Goal: Task Accomplishment & Management: Complete application form

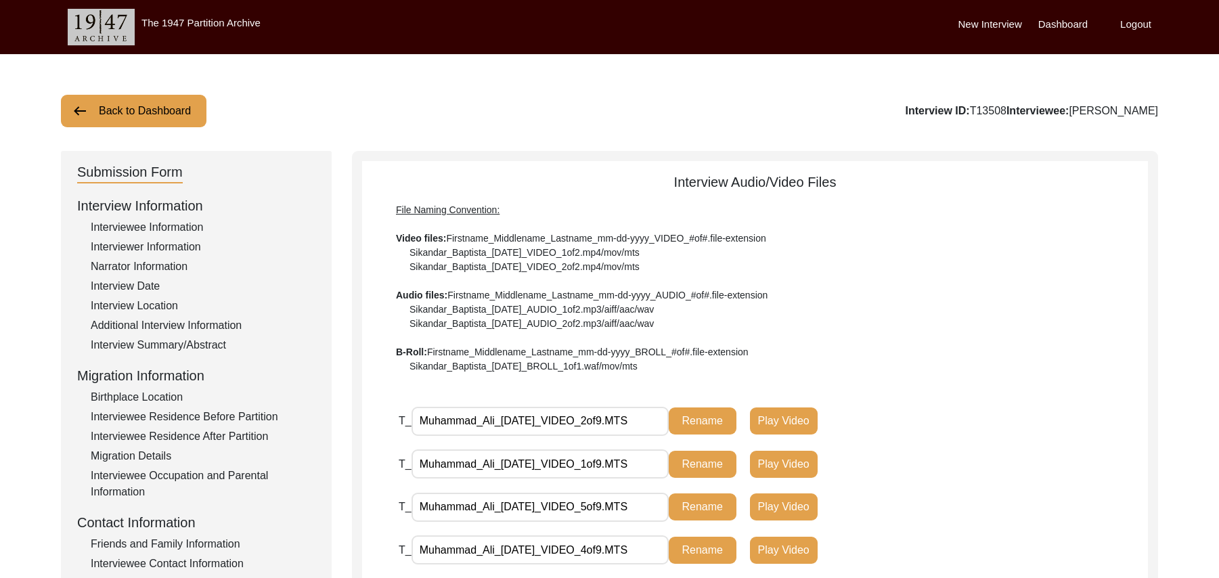
scroll to position [317, 0]
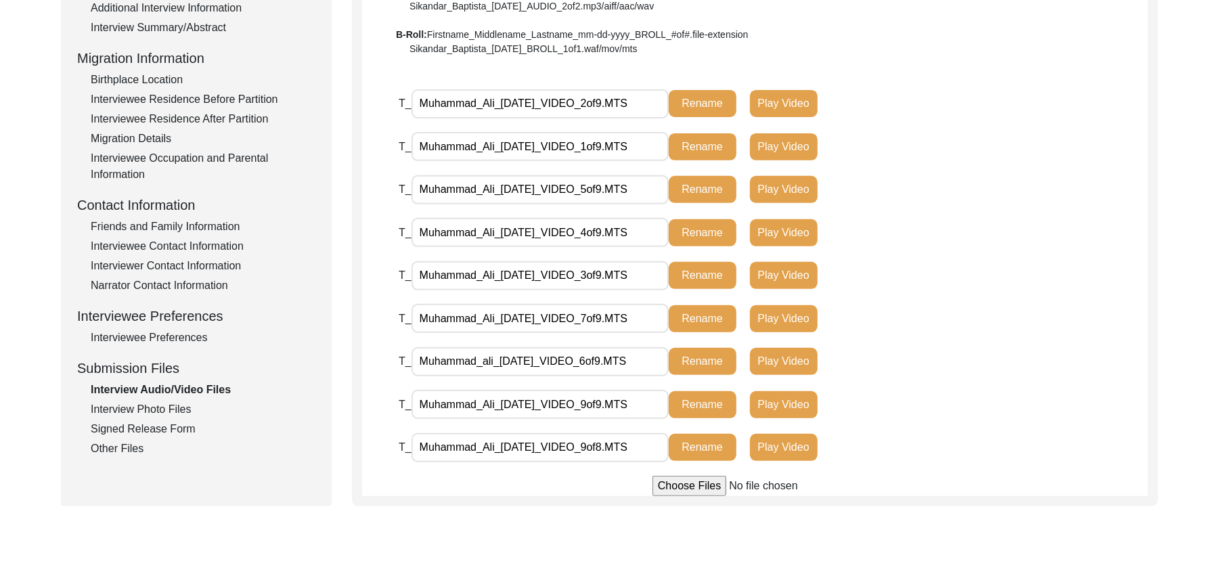
click at [707, 485] on input "file" at bounding box center [754, 486] width 205 height 20
type input "C:\fakepath\Muhammad_Ali_08-16-2025_BROLL_1of2.MTS"
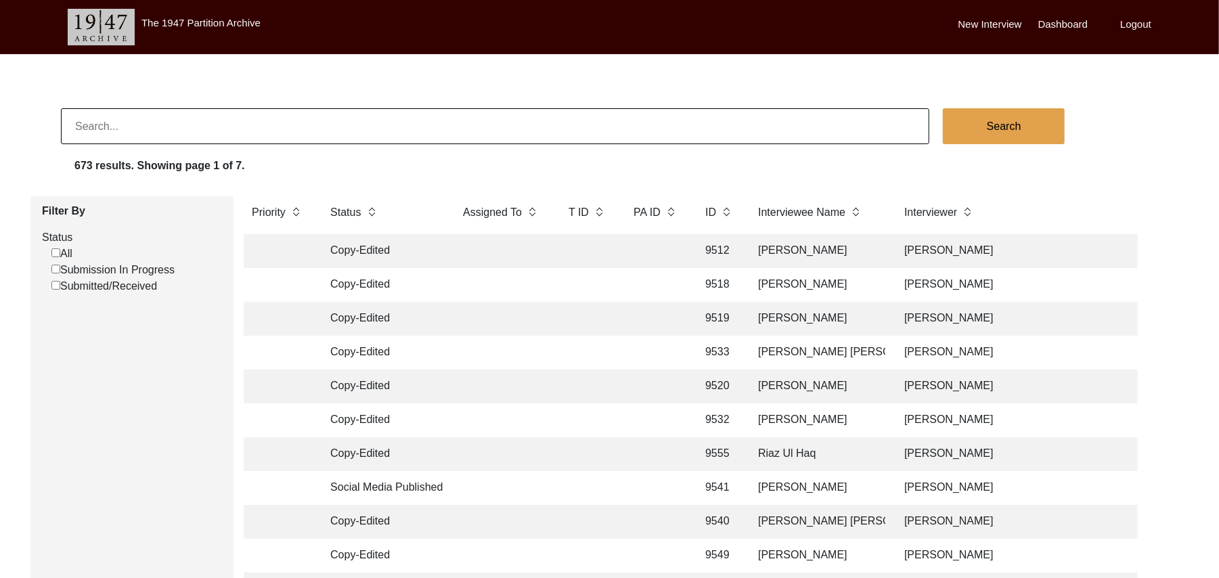
click at [58, 268] on input "Submission In Progress" at bounding box center [55, 269] width 9 height 9
checkbox input "false"
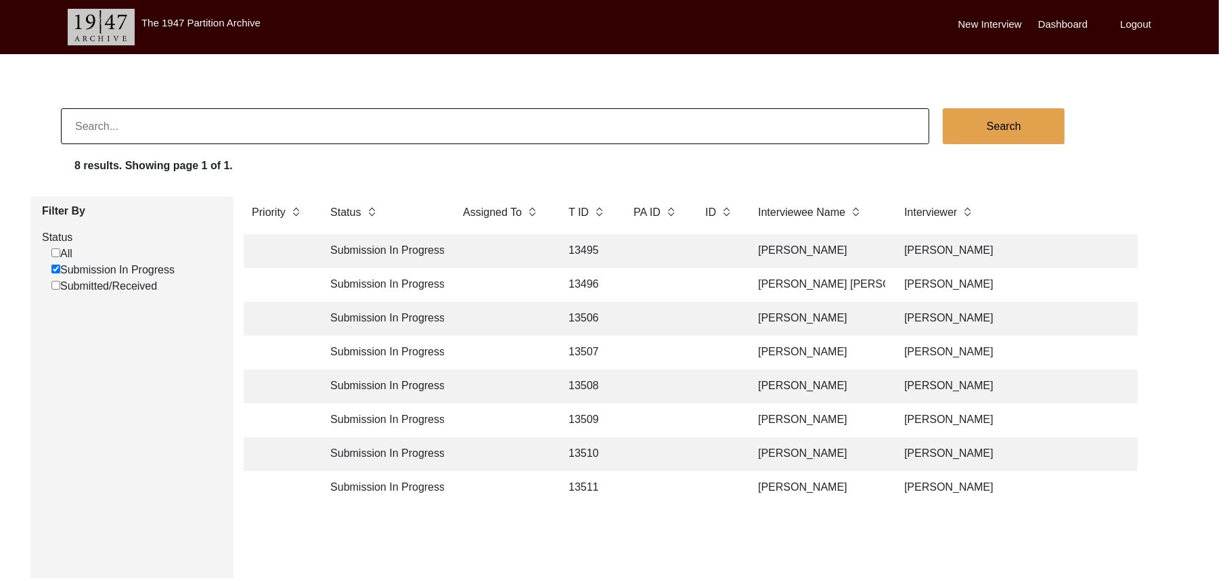
click at [591, 385] on td "13508" at bounding box center [587, 387] width 54 height 34
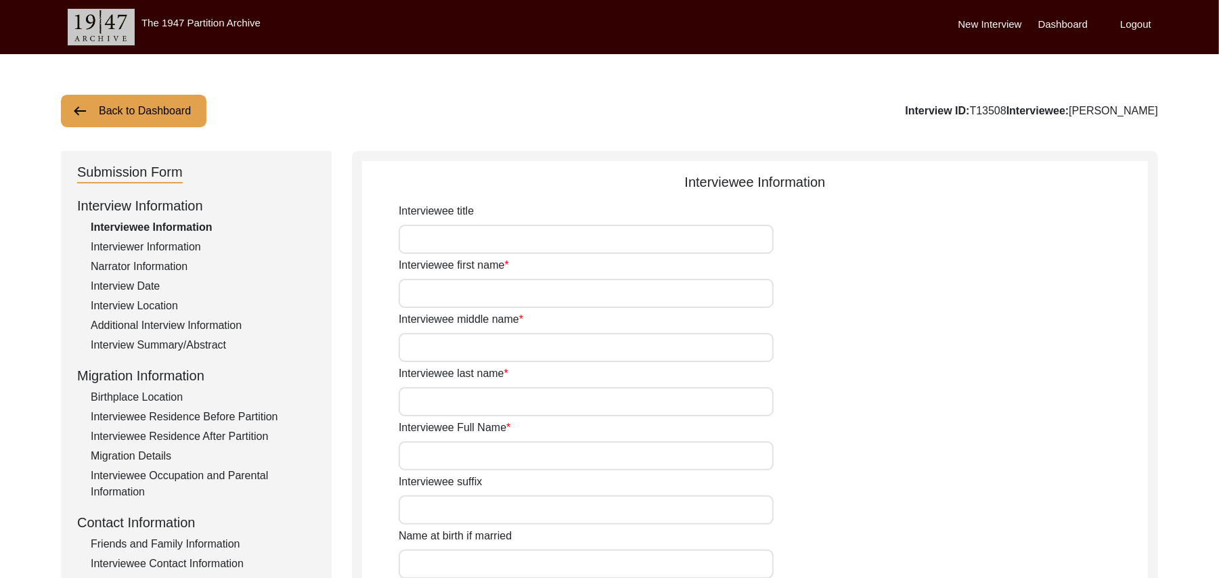
type input "Mr"
type input "Muhammad"
type input "Ali"
type input "N/A"
type input "Muhammad Ali"
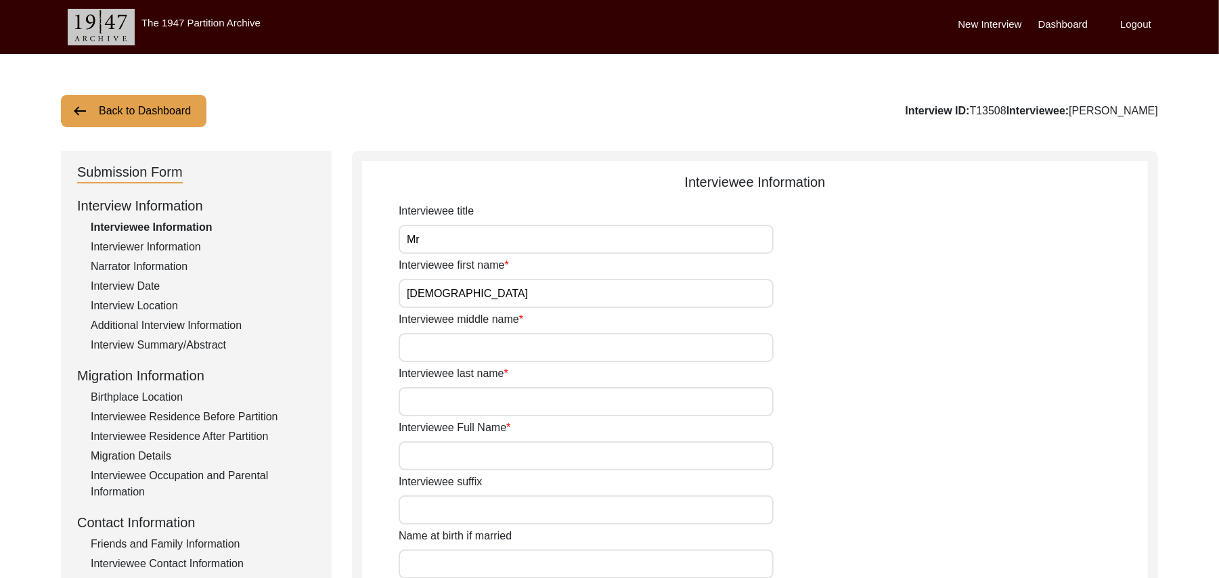
type input "N/A"
type input "Muhammad Ali"
type input "1935"
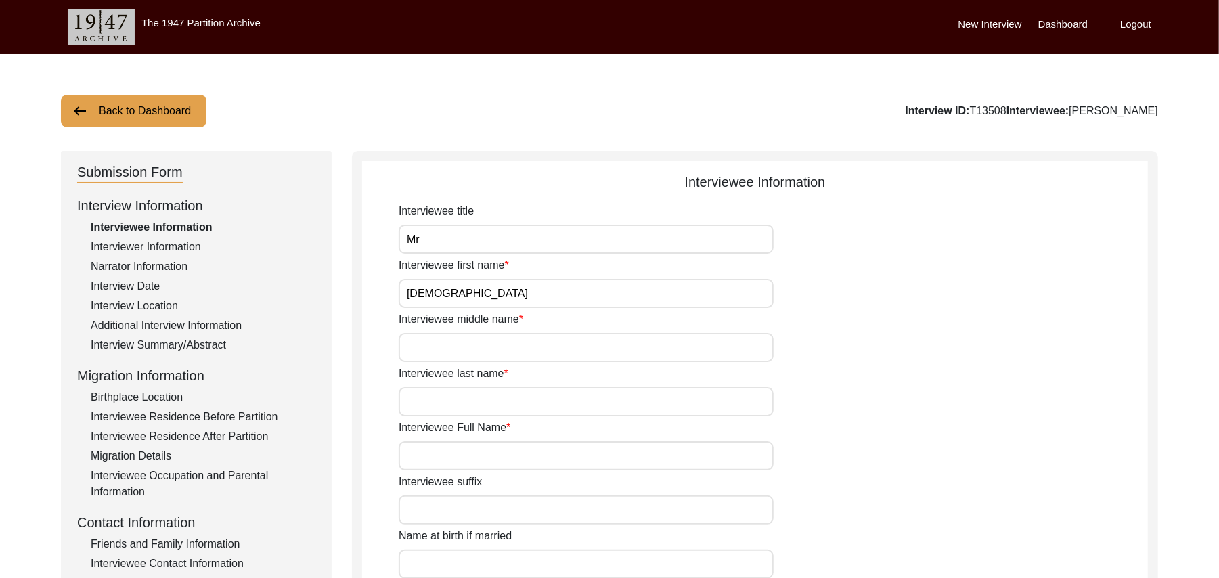
type input "90 Years"
type input "Islam"
type input "N/A"
type textarea "N/A"
type input "Punjabi"
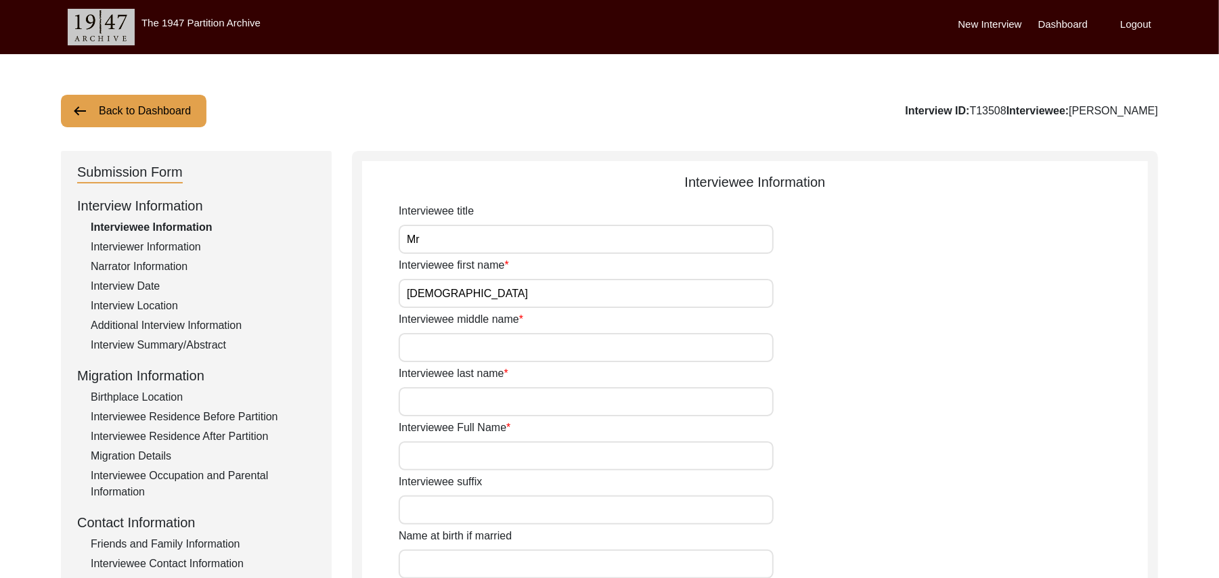
type input "Malwai"
type input "Male"
type input "Jut"
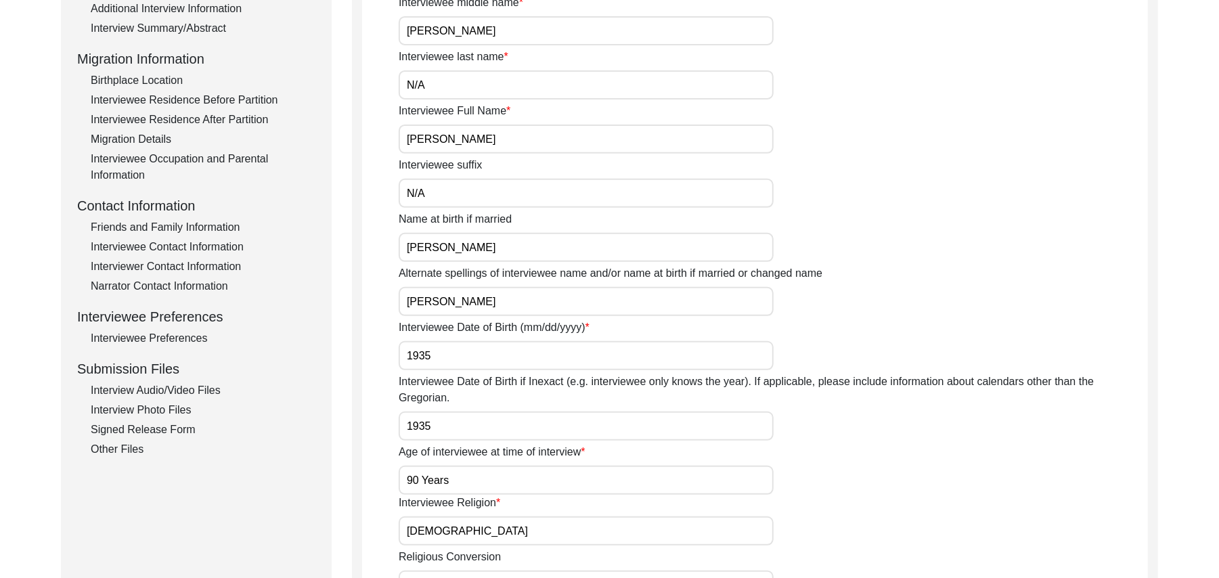
scroll to position [397, 0]
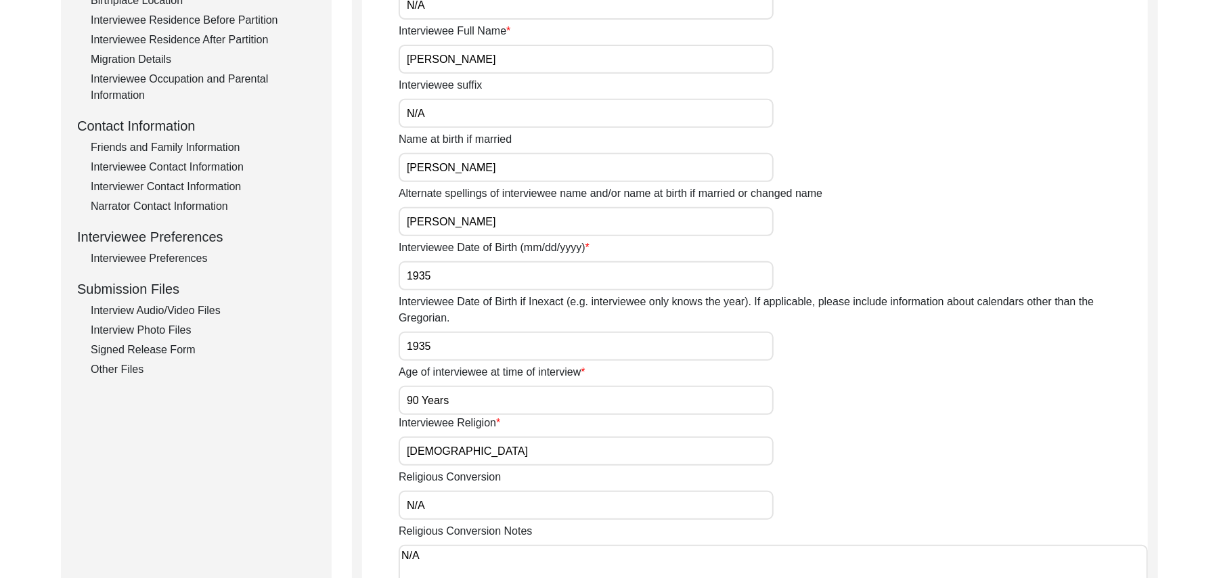
click at [185, 324] on div "Interview Photo Files" at bounding box center [203, 330] width 225 height 16
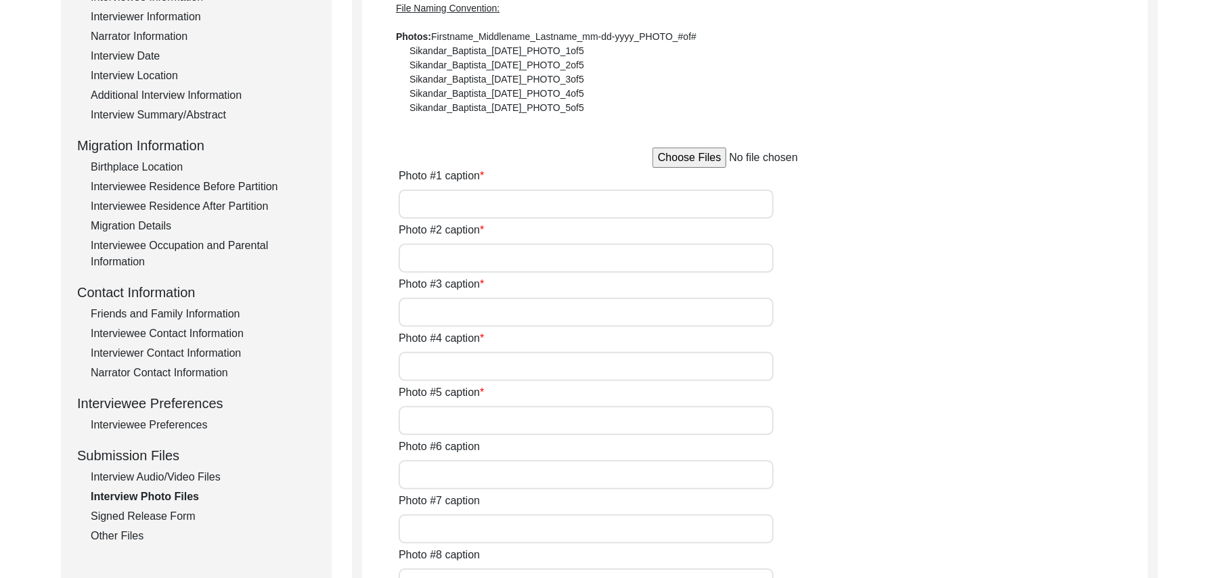
scroll to position [81, 0]
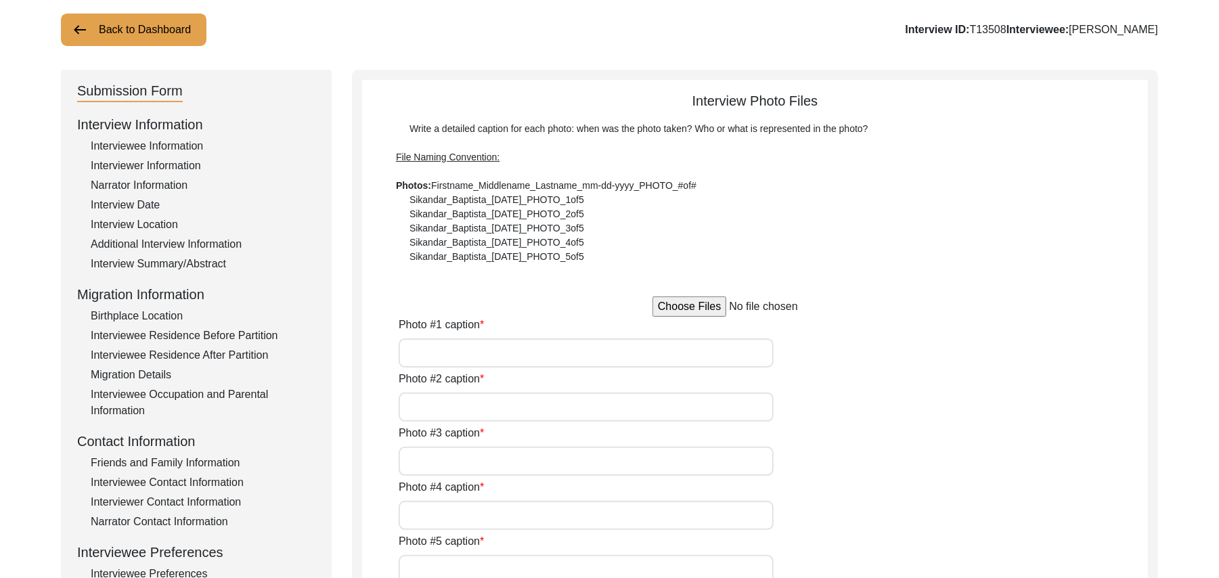
click at [708, 305] on input "file" at bounding box center [754, 306] width 205 height 20
type input "C:\fakepath\Muhammad_Ali_08-16-2025_PHOTO_1of5.jpg"
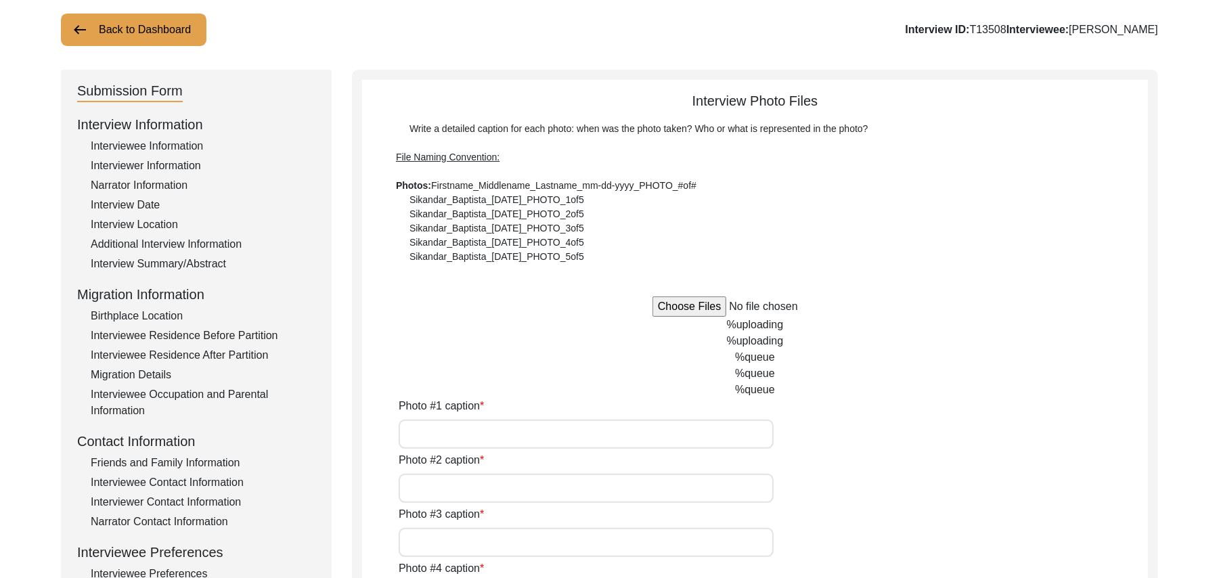
click at [514, 431] on input "Photo #1 caption" at bounding box center [586, 434] width 375 height 29
type input "Muhammad Ali"
click at [494, 483] on input "Photo #2 caption" at bounding box center [586, 488] width 375 height 29
paste input "Muhammad Ali"
type input "Muhammad Ali"
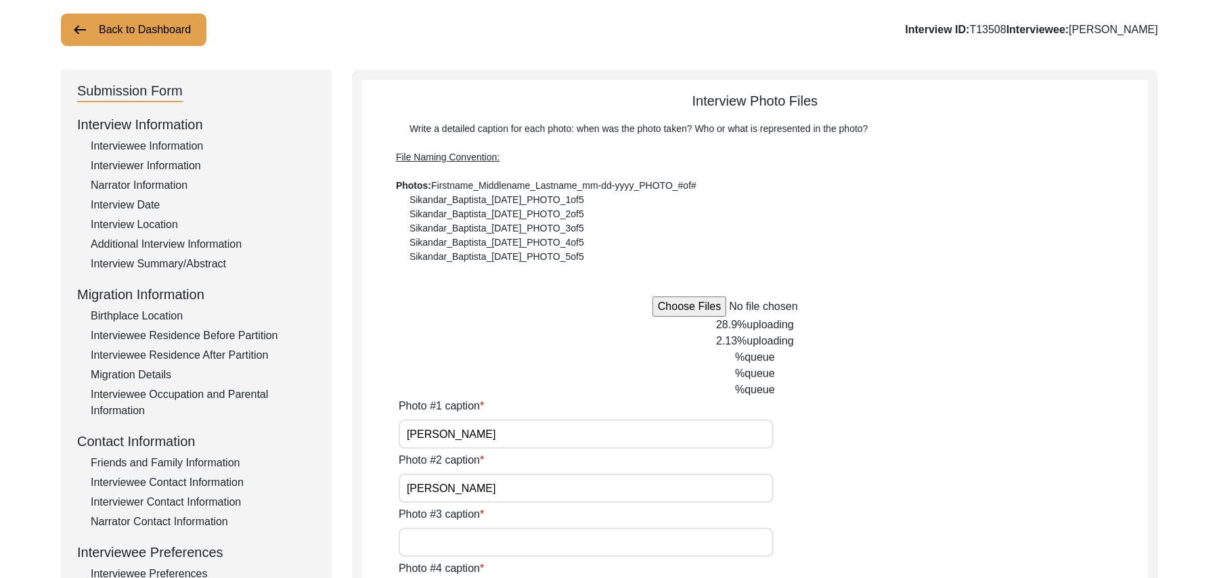
click at [479, 537] on input "Photo #3 caption" at bounding box center [586, 542] width 375 height 29
paste input "Muhammad Ali"
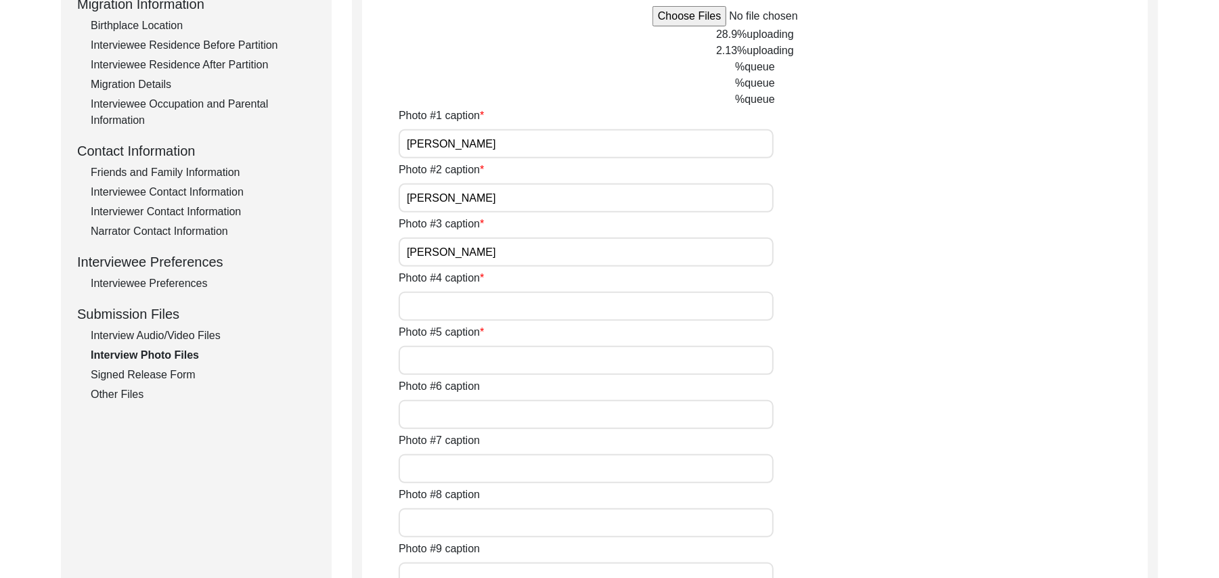
scroll to position [396, 0]
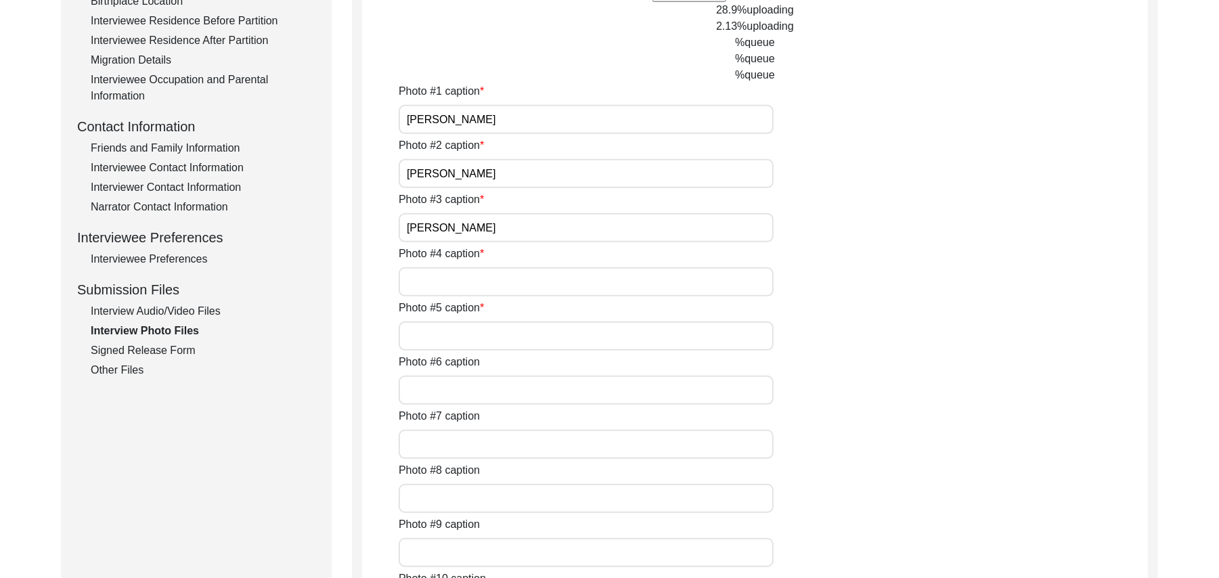
type input "Muhammad Ali"
click at [442, 284] on input "Photo #4 caption" at bounding box center [586, 281] width 375 height 29
paste input "Muhammad Ali"
type input "Muhammad Ali"
click at [442, 333] on input "Photo #5 caption" at bounding box center [586, 335] width 375 height 29
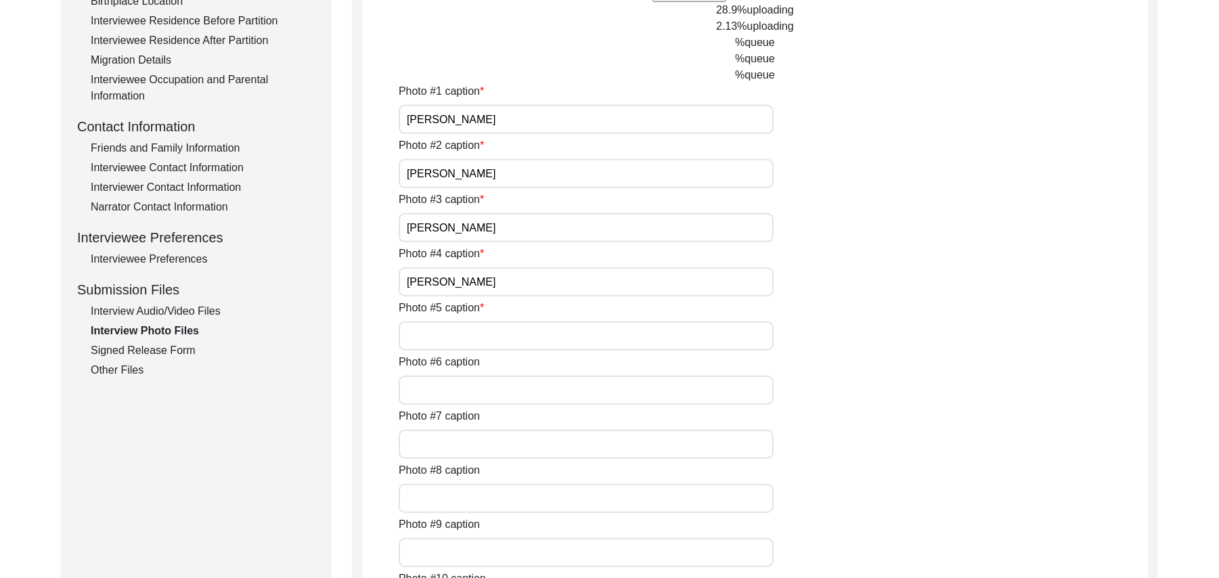
paste input "Muhammad Ali"
type input "Muhammad Ali"
click at [499, 286] on input "Muhammad Ali" at bounding box center [586, 281] width 375 height 29
type input "Muhammad Ali with Muhammad Sarfraz"
click at [513, 341] on input "Muhammad Ali" at bounding box center [586, 335] width 375 height 29
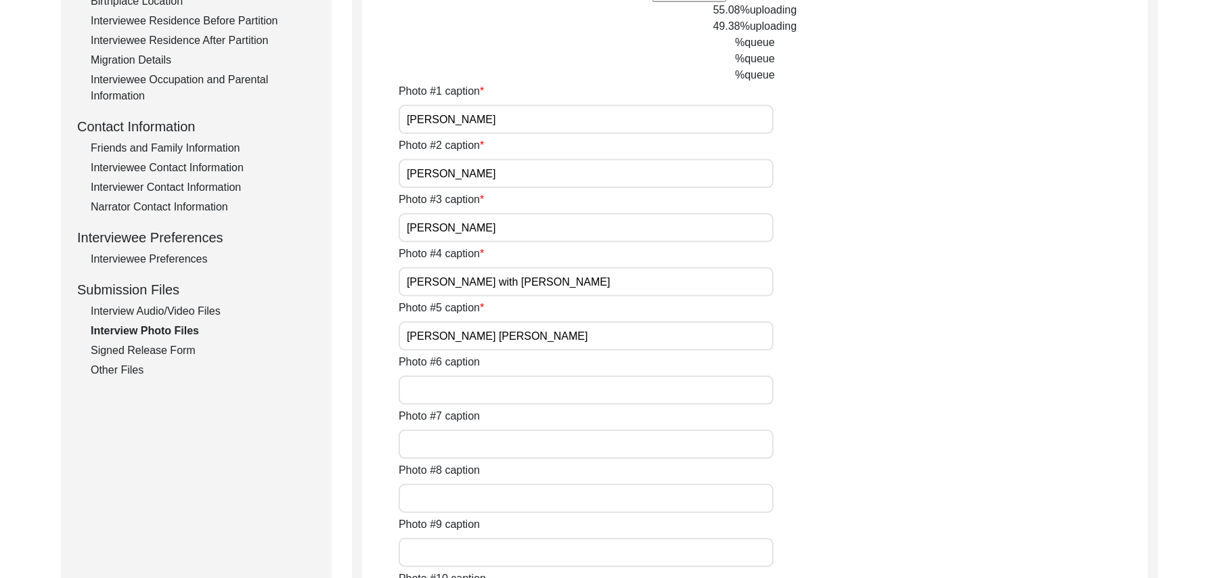
type input "Muhammad Ali Sarfraz"
click at [506, 393] on input "Photo #6 caption" at bounding box center [586, 390] width 375 height 29
type input "N/A"
click at [498, 447] on input "Photo #7 caption" at bounding box center [586, 444] width 375 height 29
paste input "N/A"
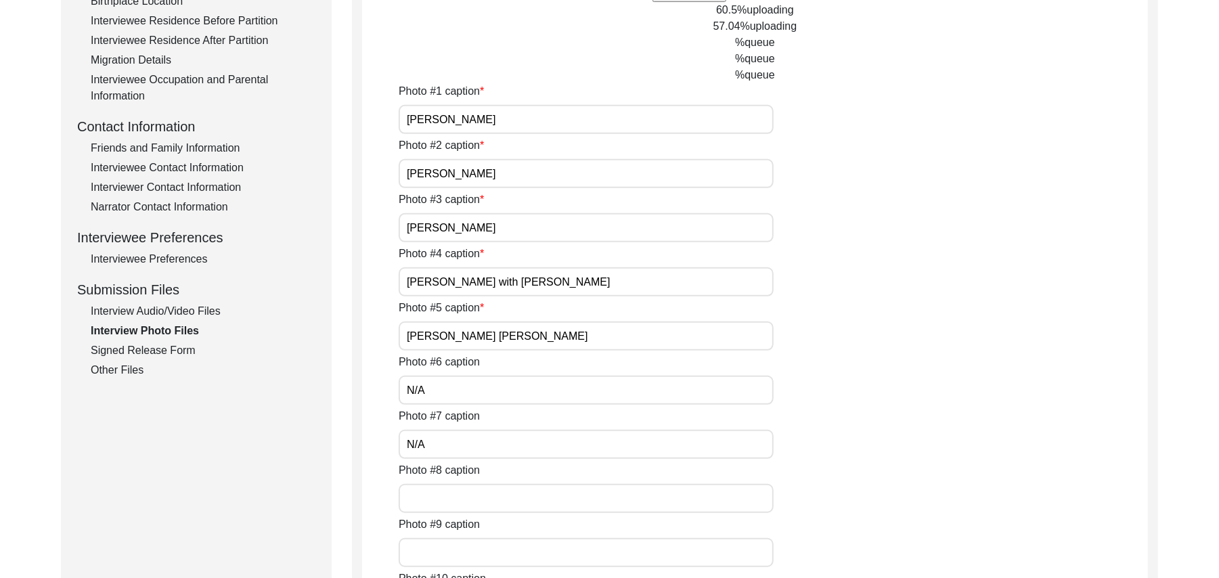
type input "N/A"
click at [472, 499] on input "Photo #8 caption" at bounding box center [586, 498] width 375 height 29
paste input "N/A"
type input "N/A"
click at [471, 544] on input "Photo #9 caption" at bounding box center [586, 552] width 375 height 29
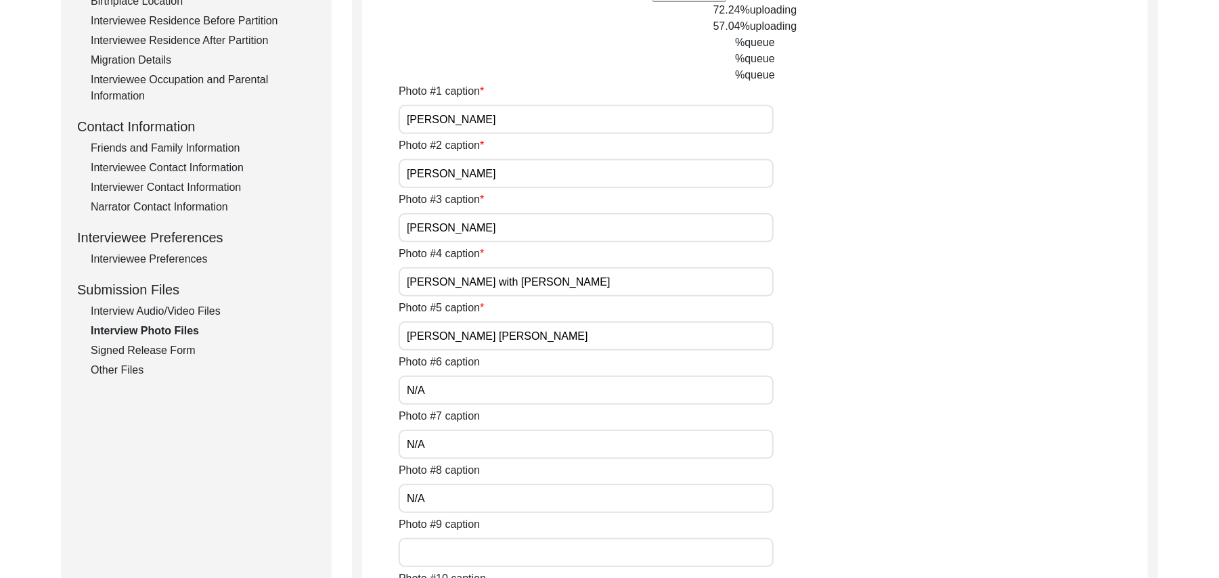
paste input "N/A"
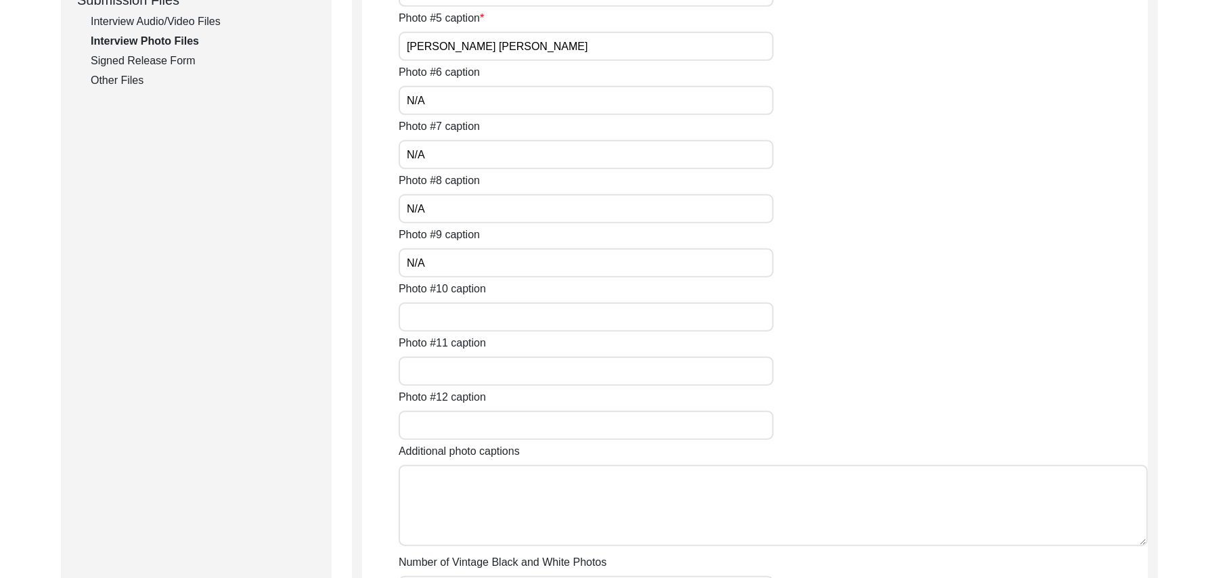
scroll to position [807, 0]
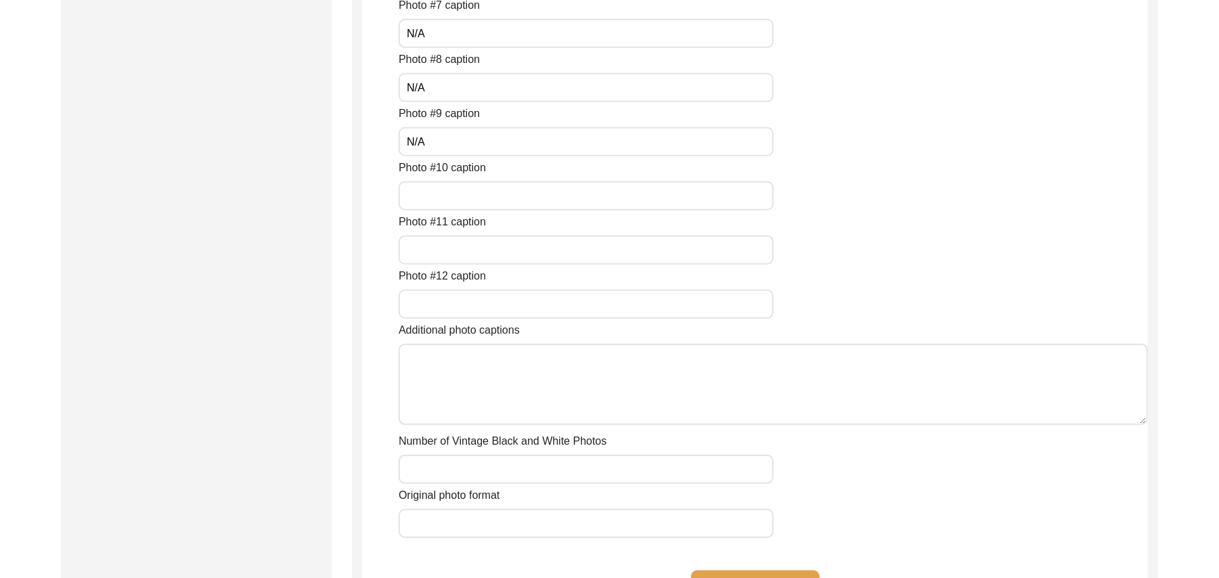
type input "N/A"
click at [461, 190] on input "Photo #10 caption" at bounding box center [586, 195] width 375 height 29
paste input "N/A"
type input "N/A"
click at [449, 245] on input "Photo #11 caption" at bounding box center [586, 250] width 375 height 29
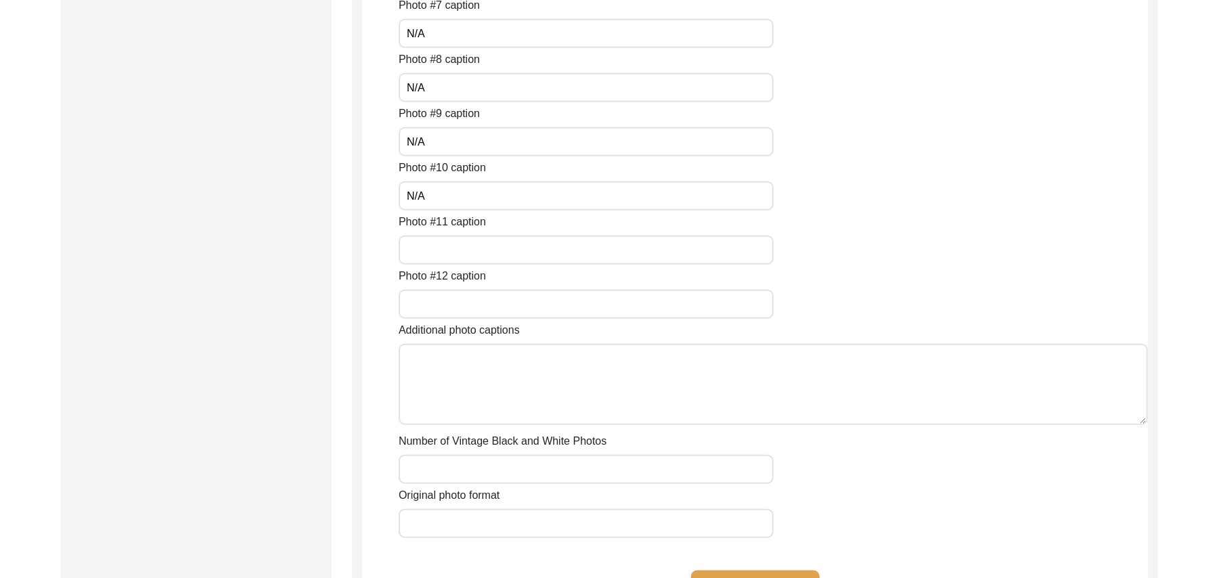
paste input "N/A"
type input "N/A"
click at [445, 293] on input "Photo #12 caption" at bounding box center [586, 304] width 375 height 29
paste input "N/A"
type input "N/A"
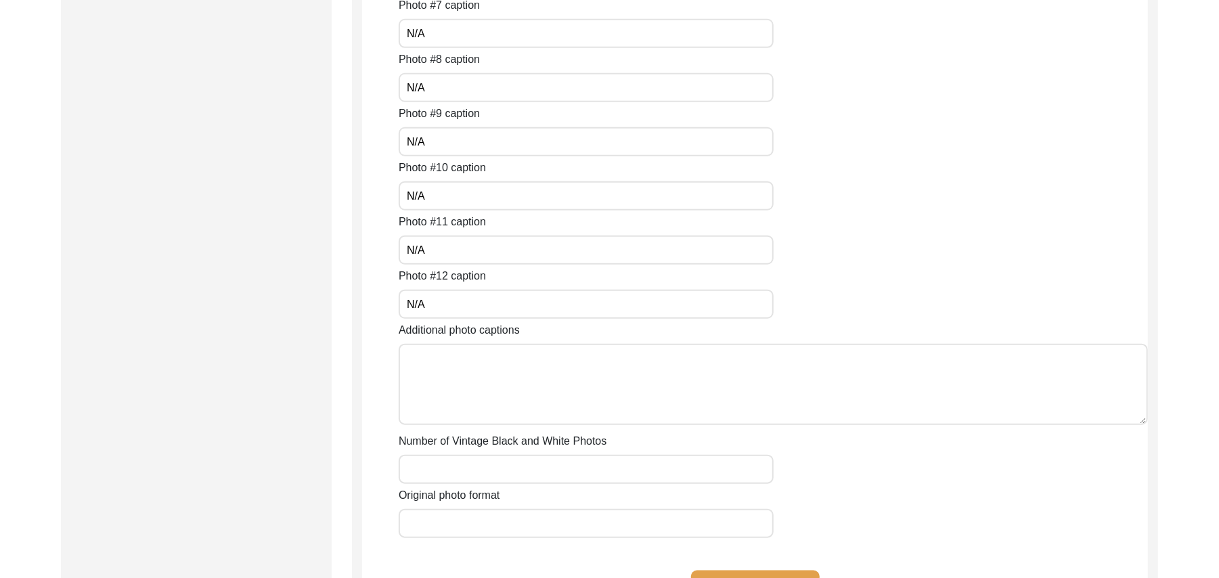
click at [472, 398] on textarea "Additional photo captions" at bounding box center [773, 384] width 749 height 81
paste textarea "N/A"
type textarea "N/A"
click at [474, 468] on input "Number of Vintage Black and White Photos" at bounding box center [586, 469] width 375 height 29
paste input "N/A"
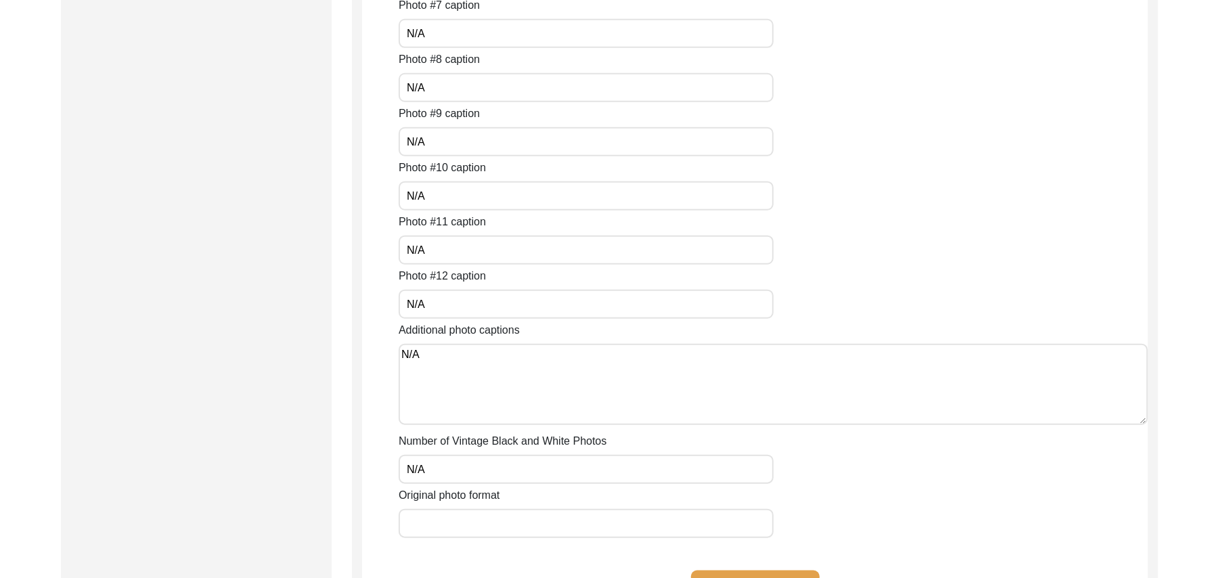
type input "N/A"
click at [476, 513] on input "Original photo format" at bounding box center [586, 523] width 375 height 29
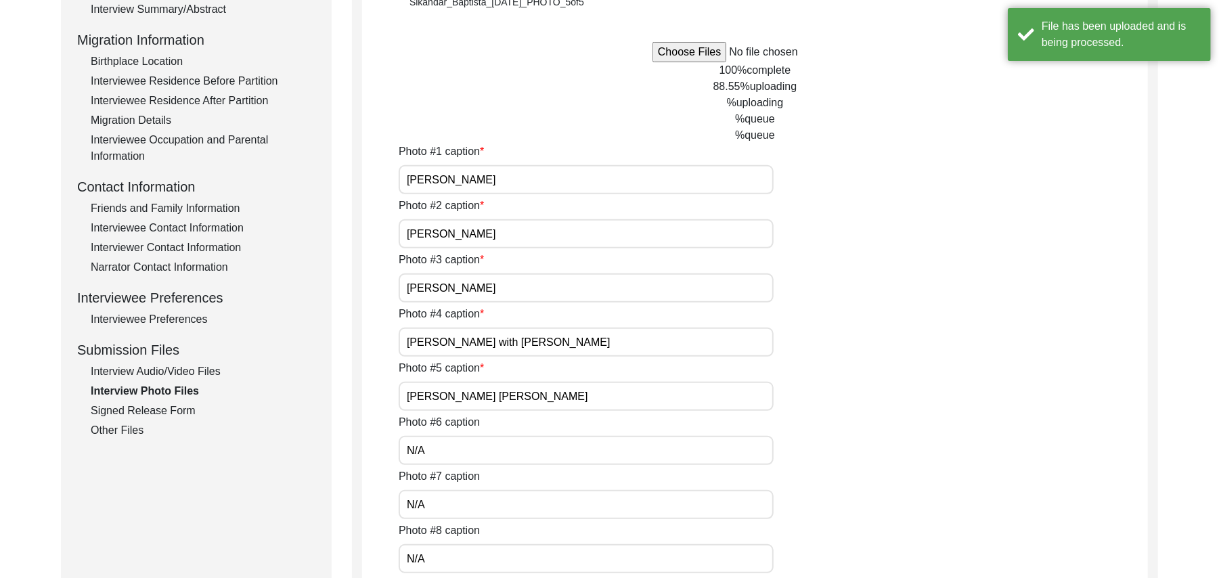
scroll to position [106, 0]
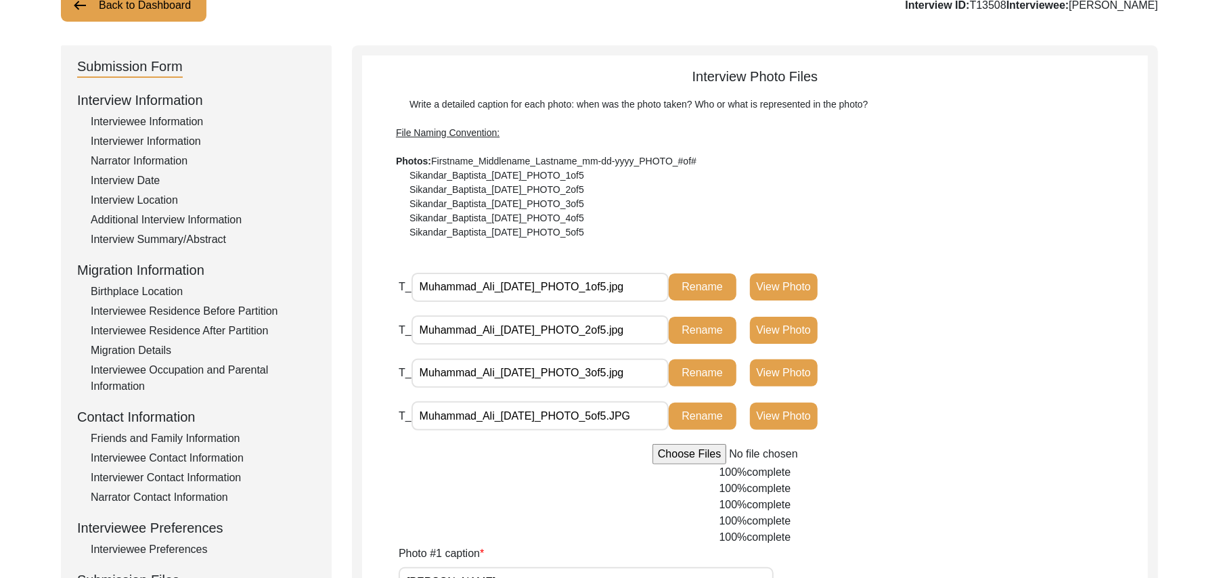
type input "JPG"
click at [708, 455] on input "file" at bounding box center [754, 454] width 205 height 20
type input "C:\fakepath\Muhammad_Ali_08-16-2025_PHOTO_4of5.jpg"
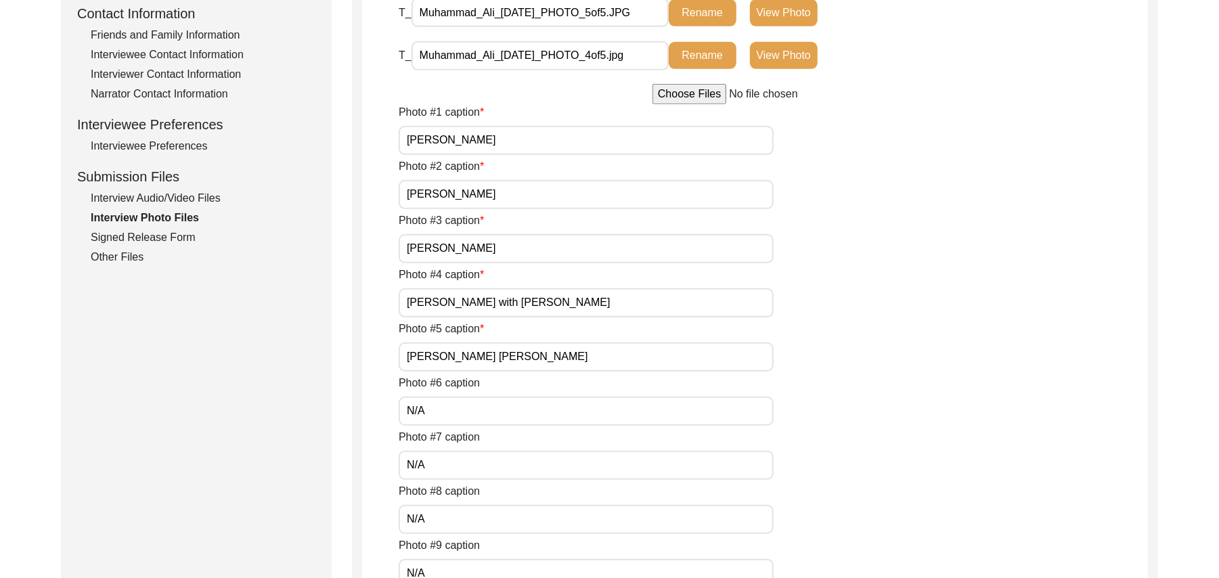
scroll to position [514, 0]
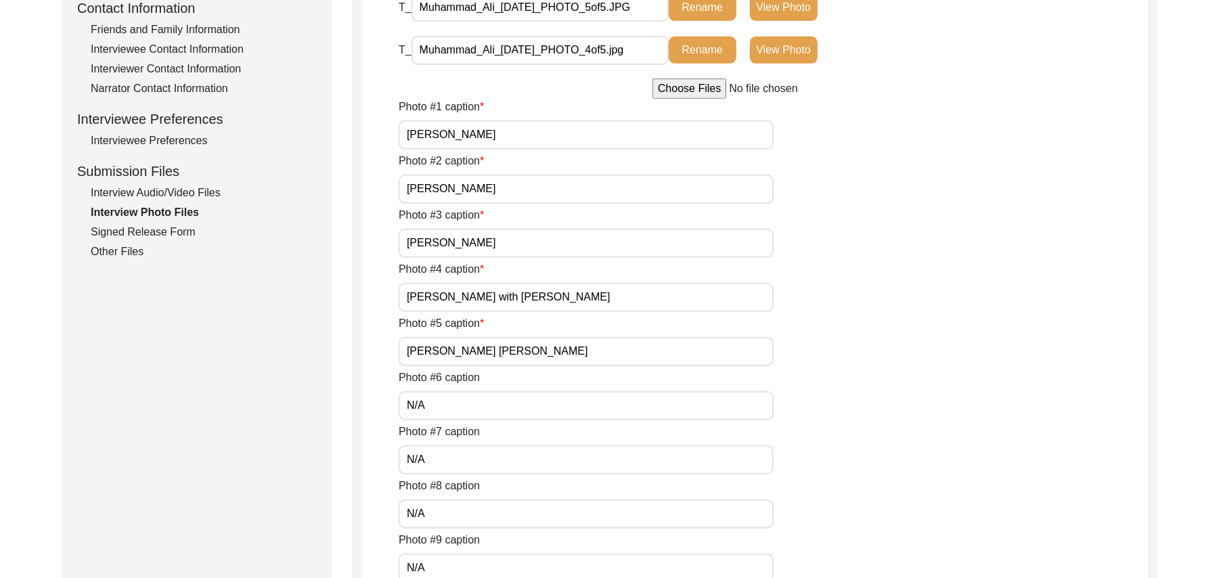
click at [501, 250] on input "Muhammad Ali" at bounding box center [586, 243] width 375 height 29
type input "Muhammad Ali with Muhammad Sarfraz"
click at [522, 352] on input "Muhammad Ali Sarfraz" at bounding box center [586, 351] width 375 height 29
type input "Muhammad Ali"
click at [520, 404] on input "N/A" at bounding box center [586, 405] width 375 height 29
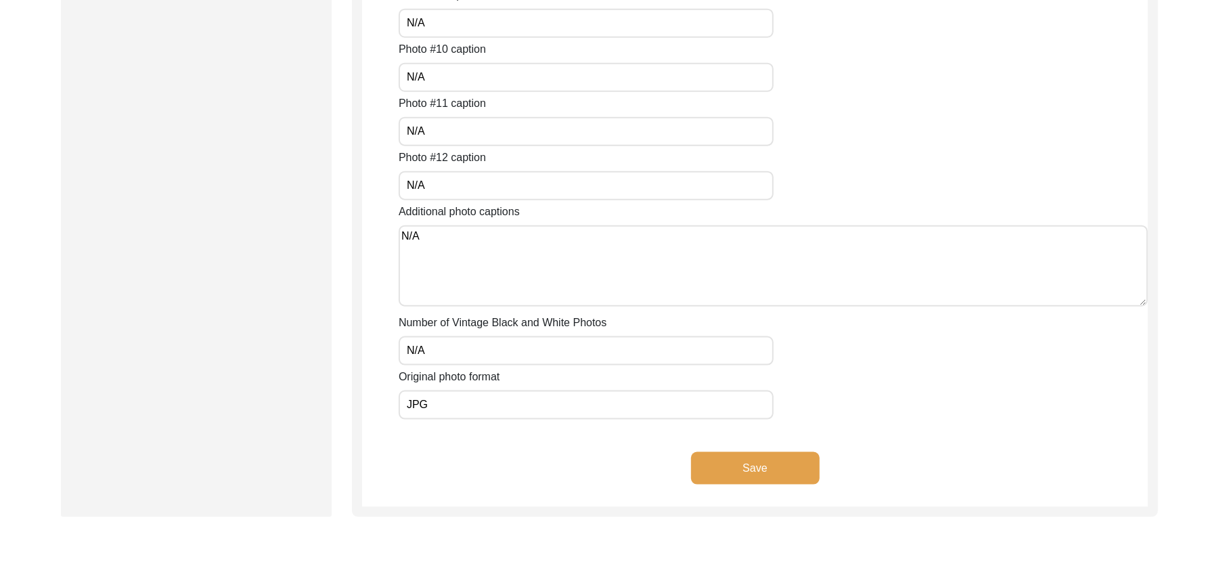
scroll to position [1156, 0]
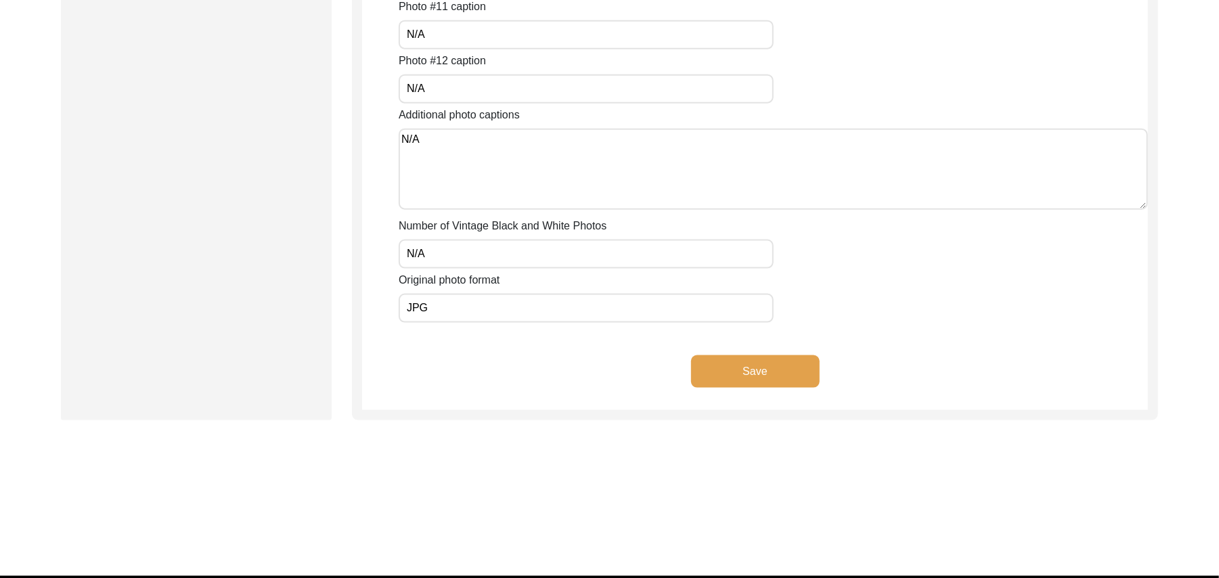
click at [729, 359] on button "Save" at bounding box center [755, 371] width 129 height 32
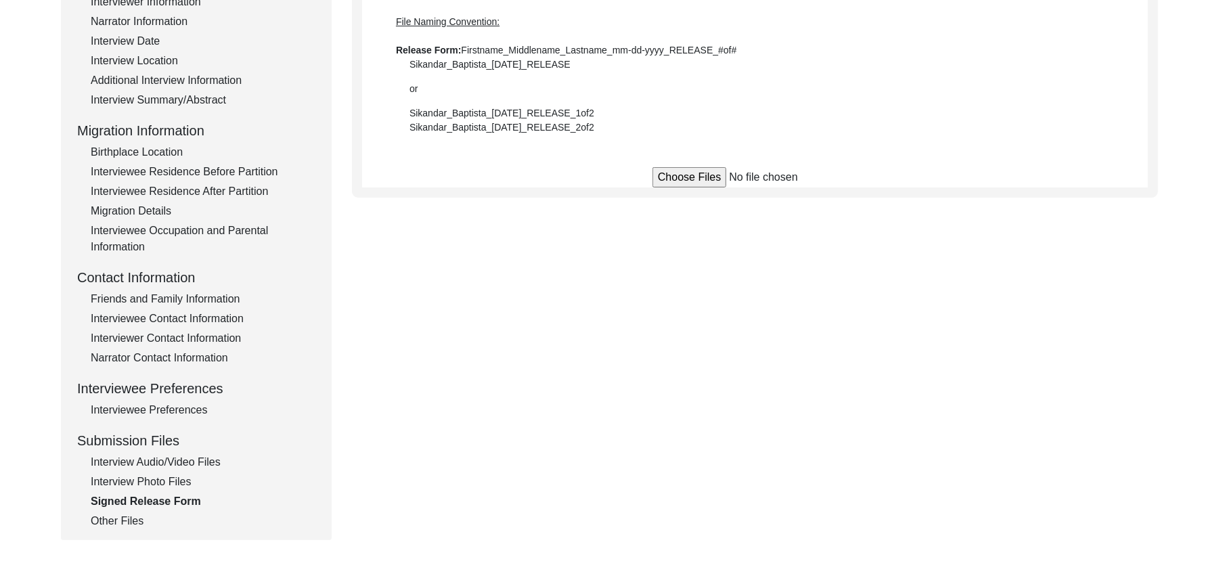
scroll to position [219, 0]
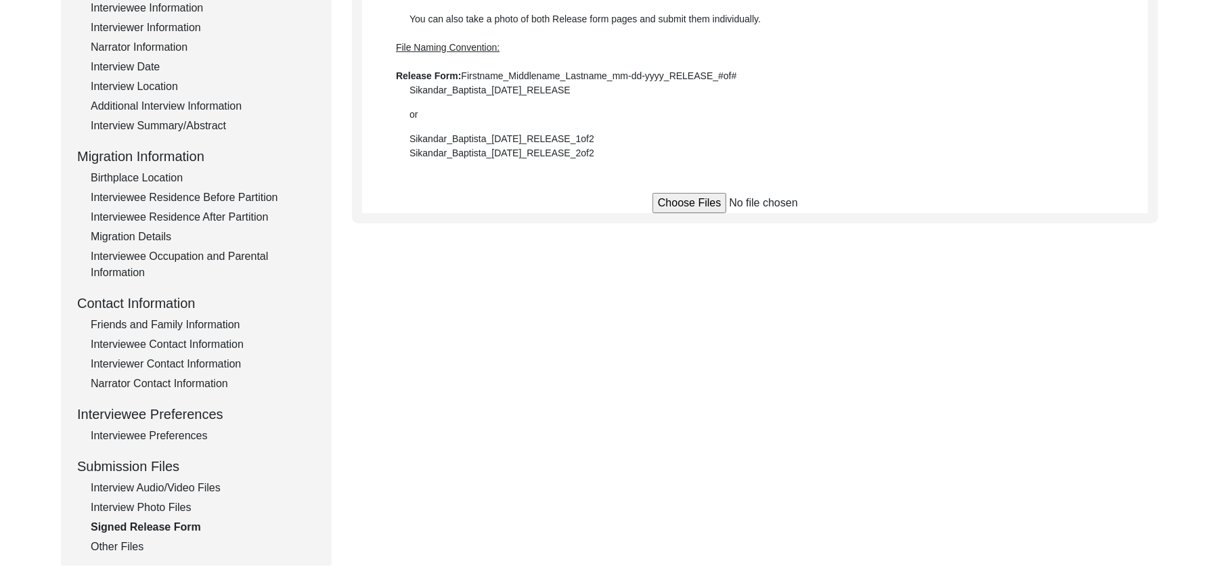
click at [698, 201] on input "file" at bounding box center [754, 203] width 205 height 20
type input "C:\fakepath\Muhammad_Ali_08-16-2025_RELEASE_1of2.jpg"
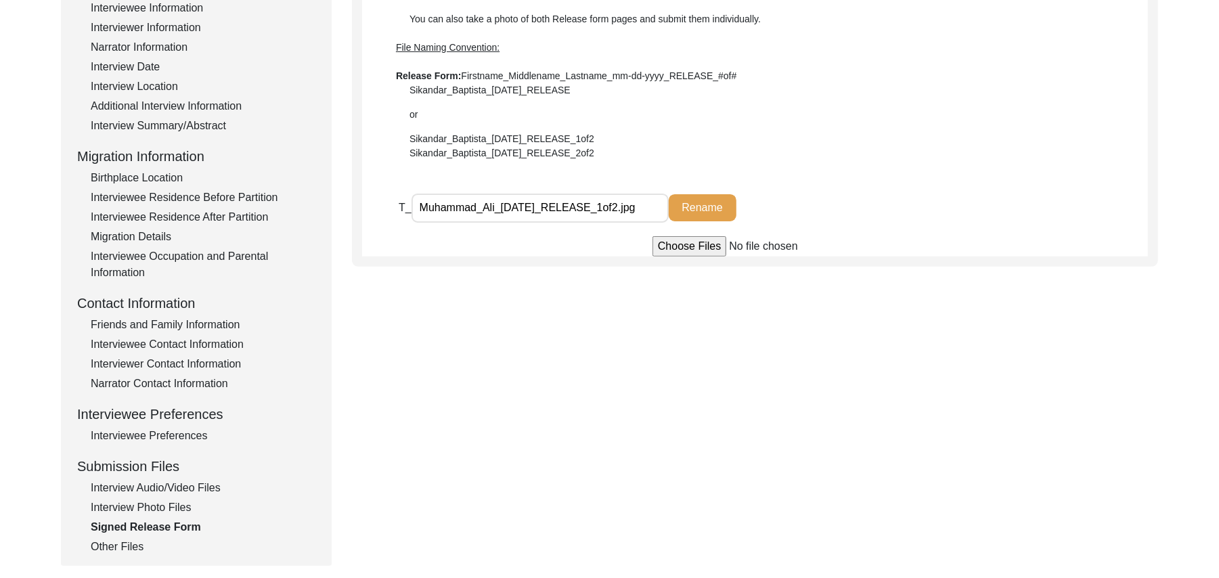
click at [692, 247] on input "file" at bounding box center [754, 246] width 205 height 20
type input "C:\fakepath\Muhammad_Ali_08-16-2025_RELEASE_2of2.jpg"
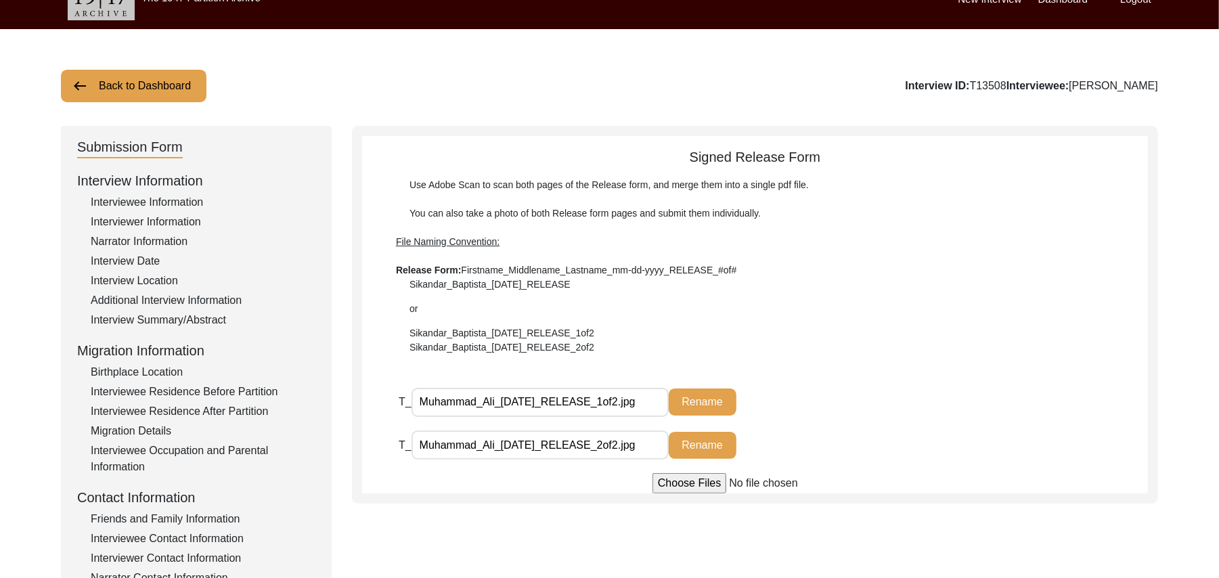
scroll to position [0, 0]
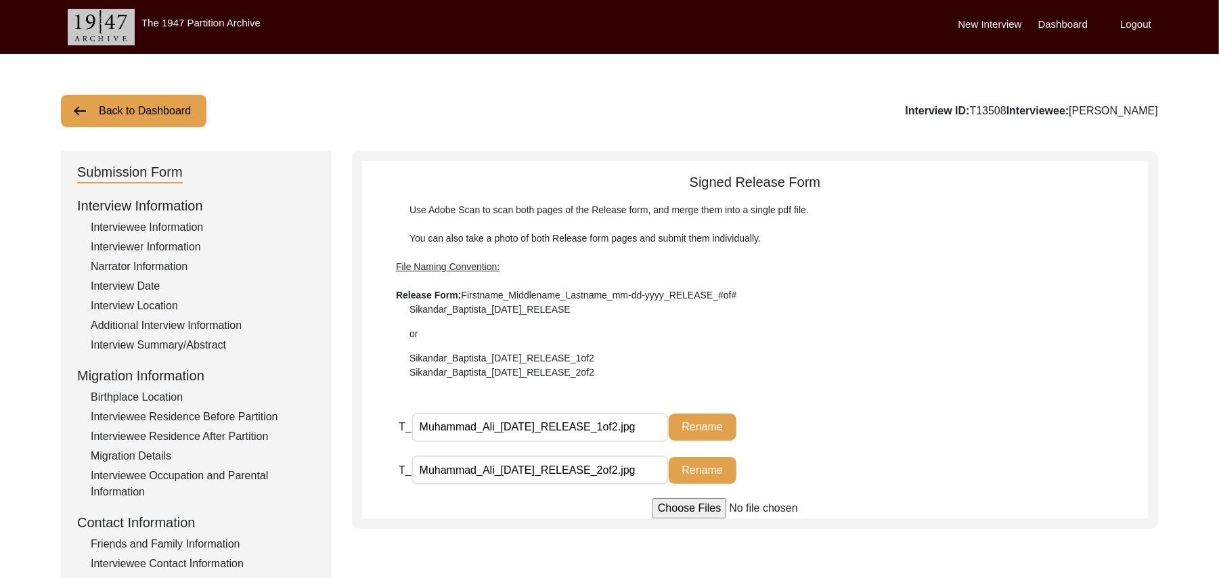
click at [149, 107] on button "Back to Dashboard" at bounding box center [134, 111] width 146 height 32
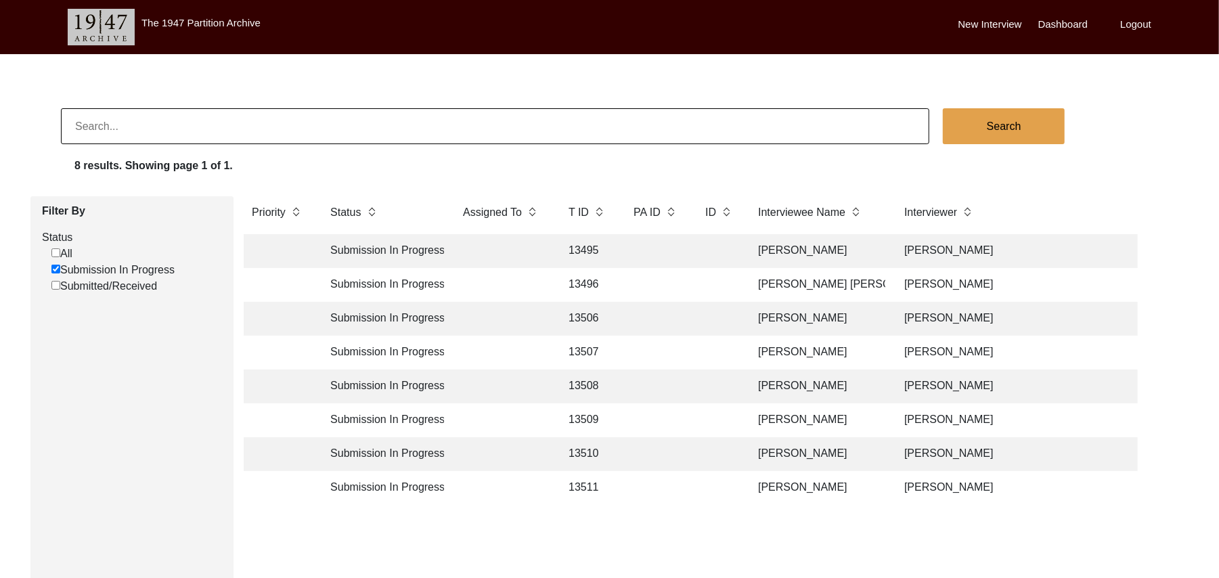
click at [588, 485] on td "13511" at bounding box center [587, 488] width 54 height 34
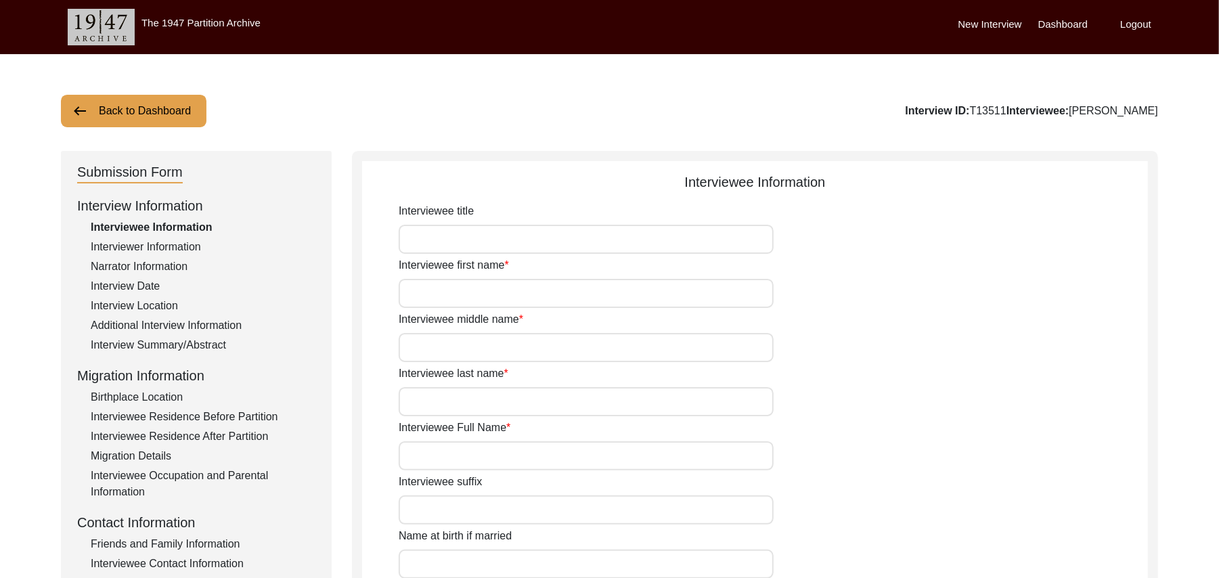
type input "Mr"
type input "Bagh"
type input "Ali"
type input "N/A"
type input "Bagh Ali"
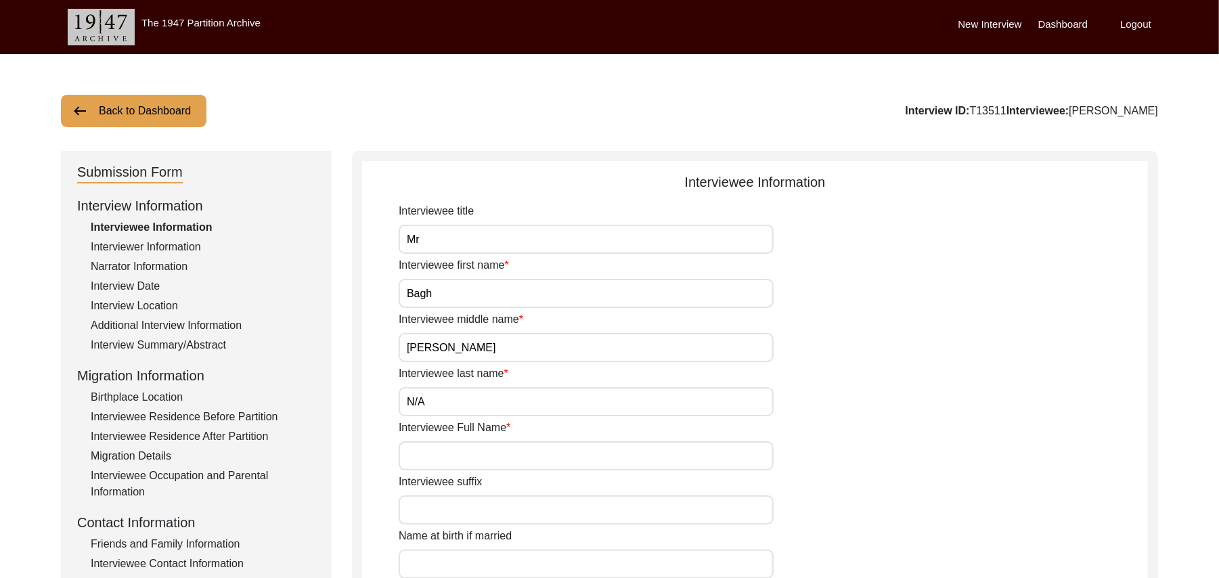
type input "N/A"
type input "Bagh Ali"
type input "1937"
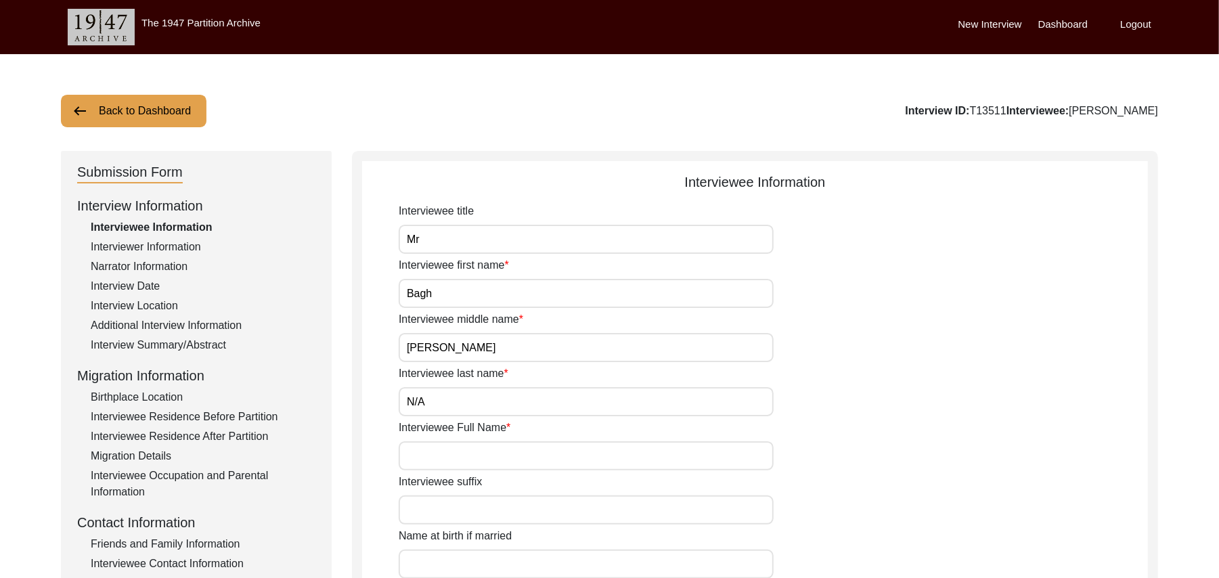
type input "88 Years"
type input "Islam"
type input "N/A"
type textarea "N/A"
type input "Punjabi"
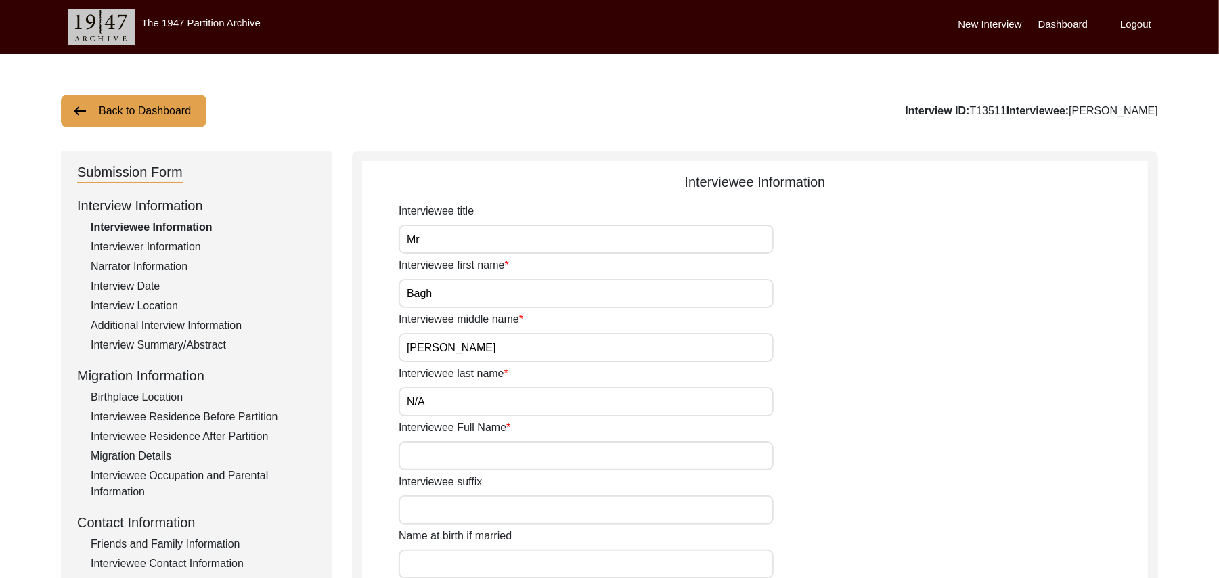
type input "Malwai"
type input "Male"
type input "Jut"
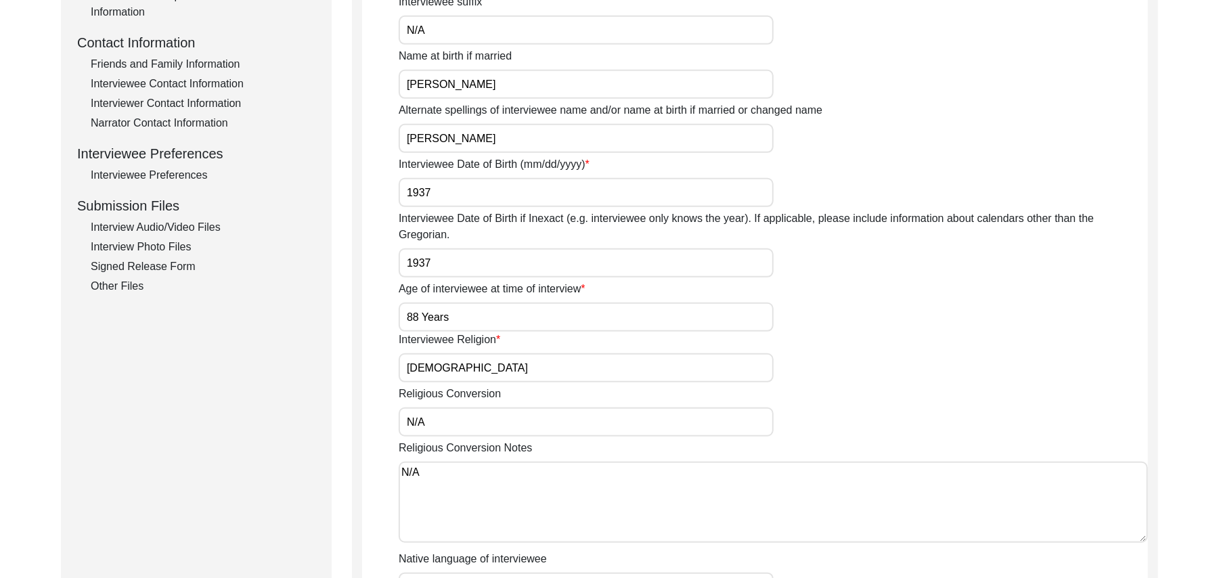
scroll to position [472, 0]
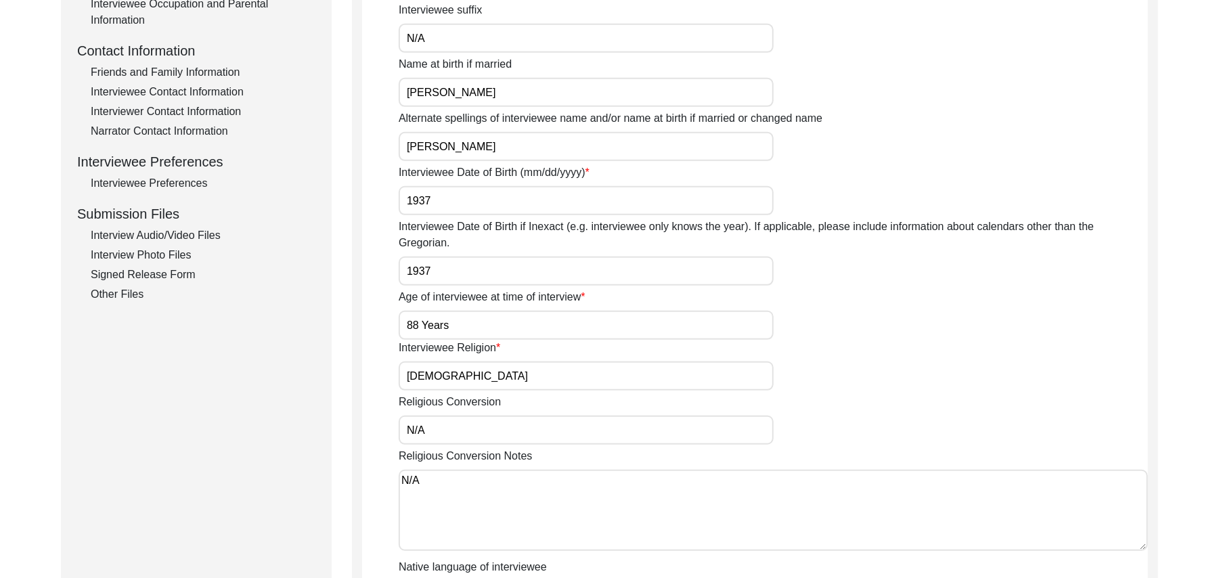
click at [173, 253] on div "Interview Photo Files" at bounding box center [203, 255] width 225 height 16
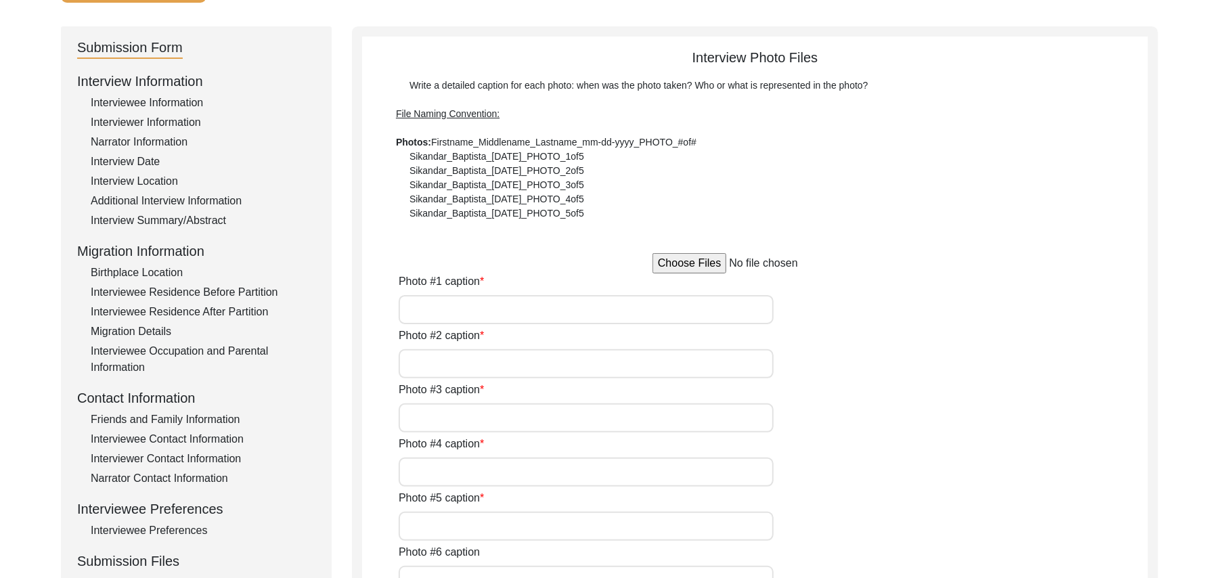
scroll to position [102, 0]
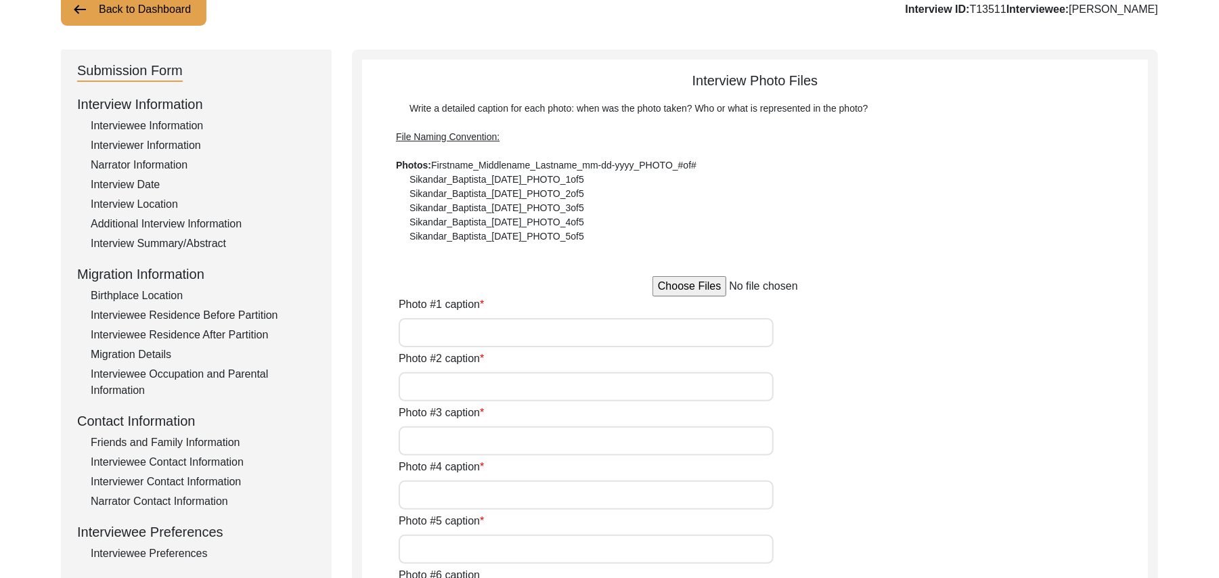
click at [707, 285] on input "file" at bounding box center [754, 286] width 205 height 20
type input "C:\fakepath\Bagh_Ali_08-19-2025_PHOTO_1of5.JPG"
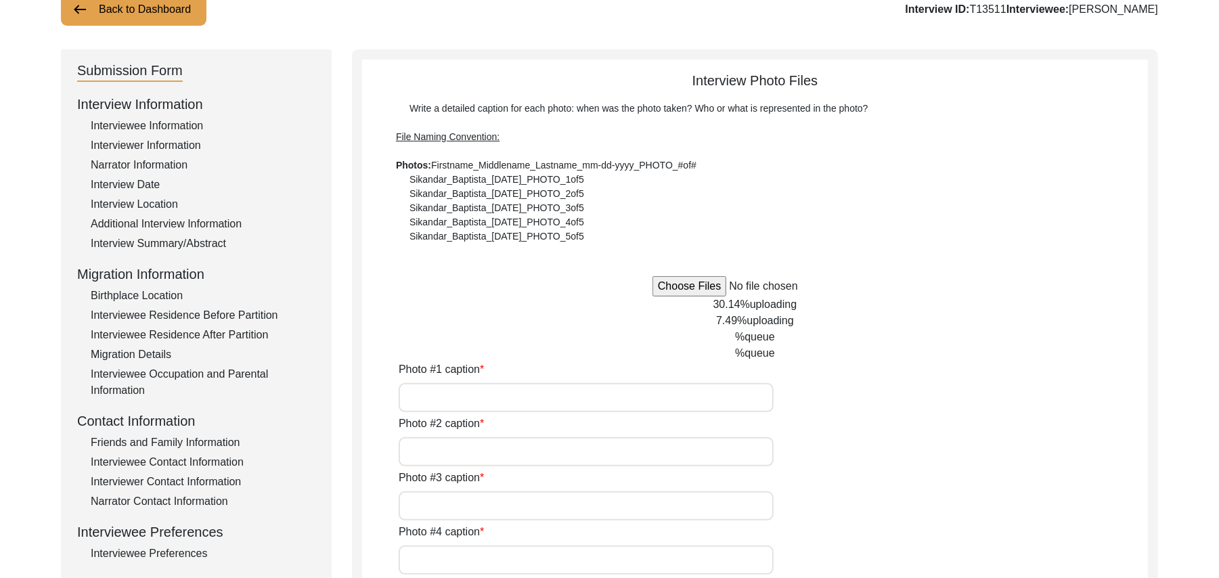
click at [486, 396] on input "Photo #1 caption" at bounding box center [586, 397] width 375 height 29
type input "Bagh Ali"
click at [474, 445] on input "Photo #2 caption" at bounding box center [586, 451] width 375 height 29
paste input "Bagh Ali"
type input "Bagh Ali"
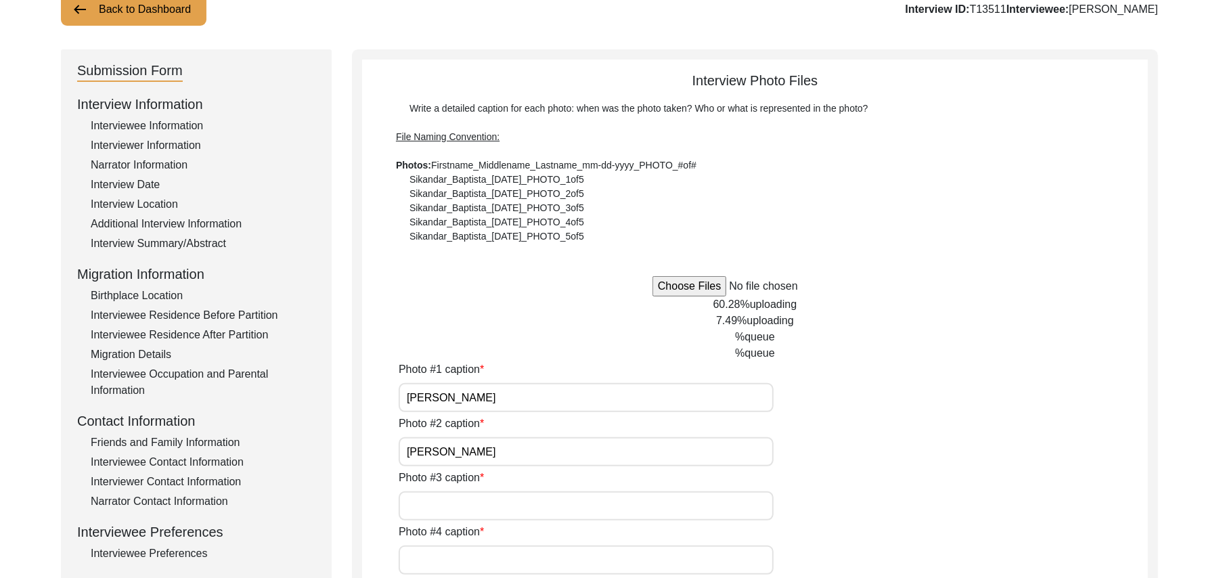
click at [463, 502] on input "Photo #3 caption" at bounding box center [586, 505] width 375 height 29
paste input "Bagh Ali"
type input "Bagh Ali"
click at [452, 560] on input "Photo #4 caption" at bounding box center [586, 559] width 375 height 29
paste input "Bagh Ali"
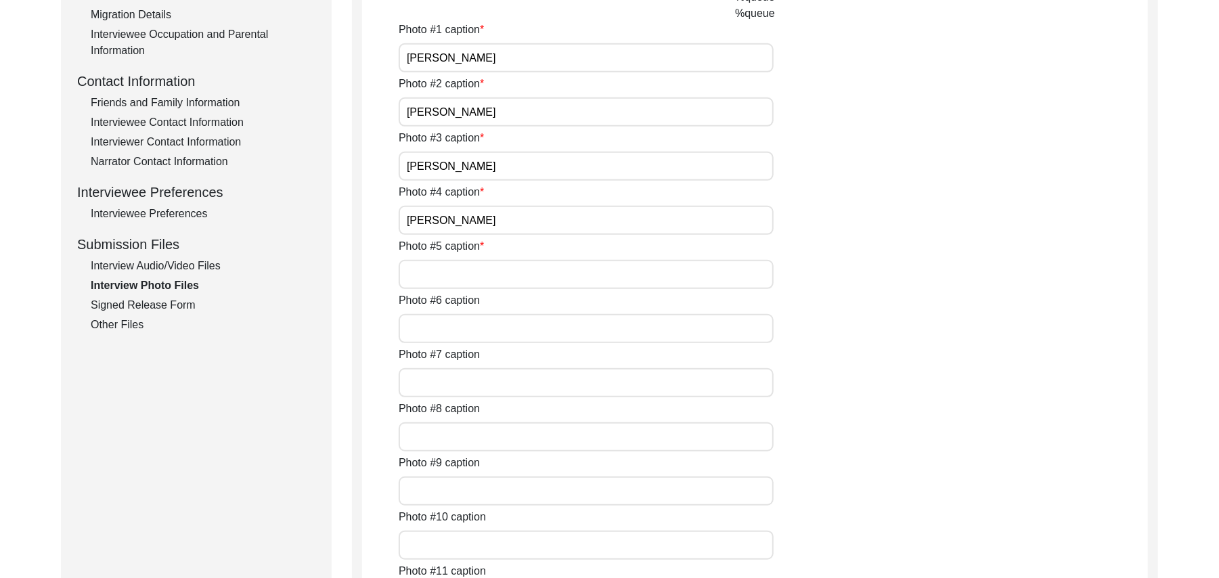
scroll to position [477, 0]
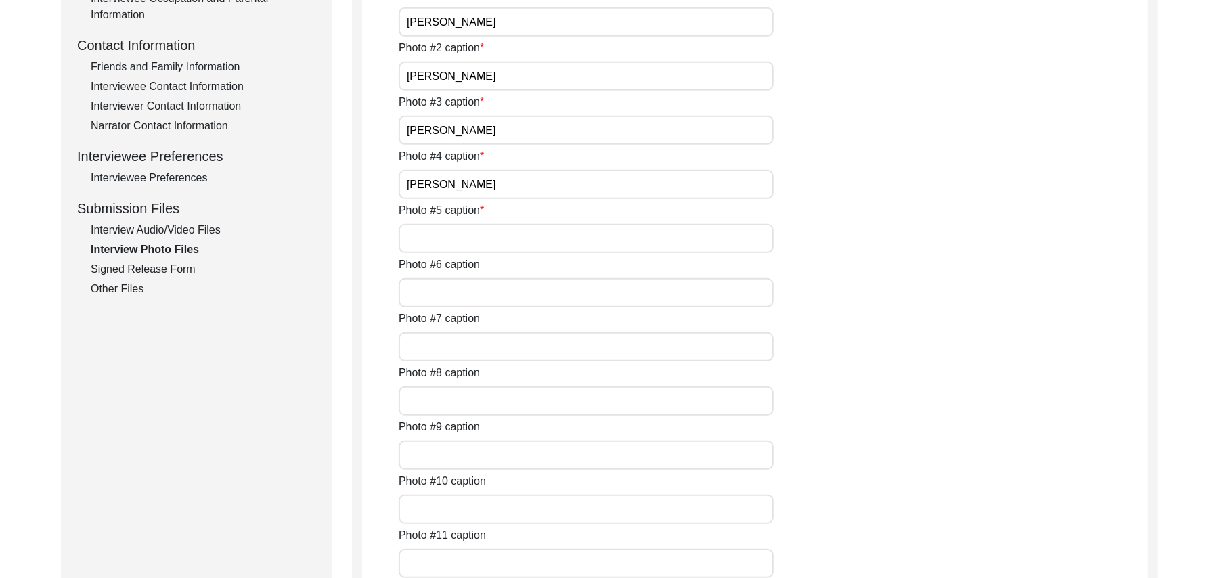
type input "Bagh Ali"
click at [498, 242] on input "Photo #5 caption" at bounding box center [586, 238] width 375 height 29
paste input "Bagh Ali"
type input "Bagh Ali"
click at [476, 294] on input "Photo #6 caption" at bounding box center [586, 292] width 375 height 29
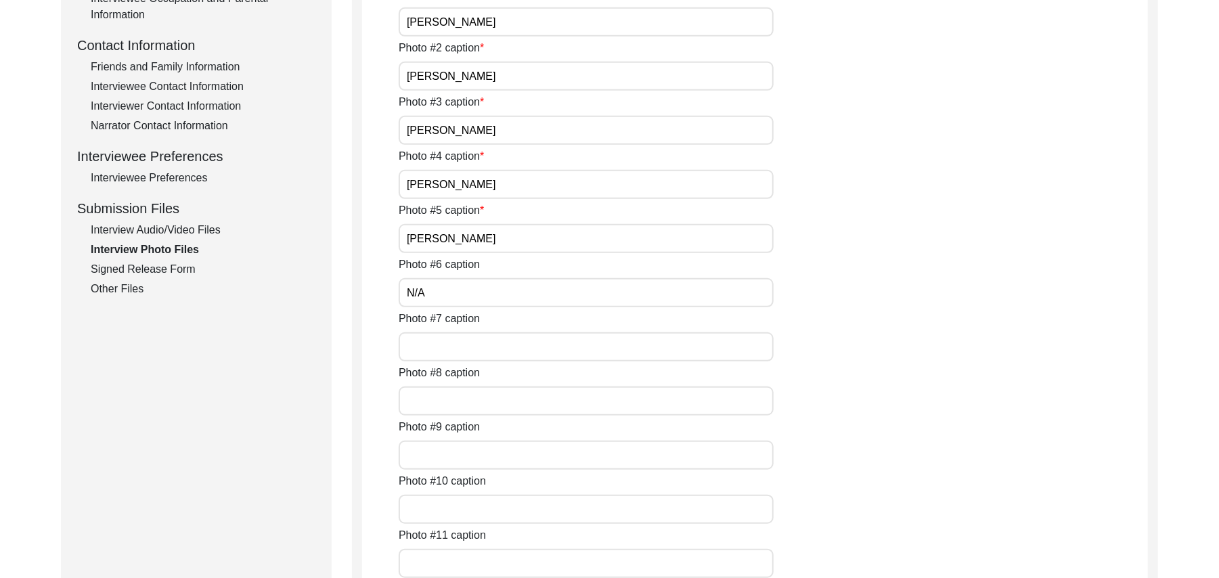
type input "N/A"
click at [462, 349] on input "Photo #7 caption" at bounding box center [586, 346] width 375 height 29
paste input "N/A"
type input "N/A"
click at [453, 396] on input "Photo #8 caption" at bounding box center [586, 400] width 375 height 29
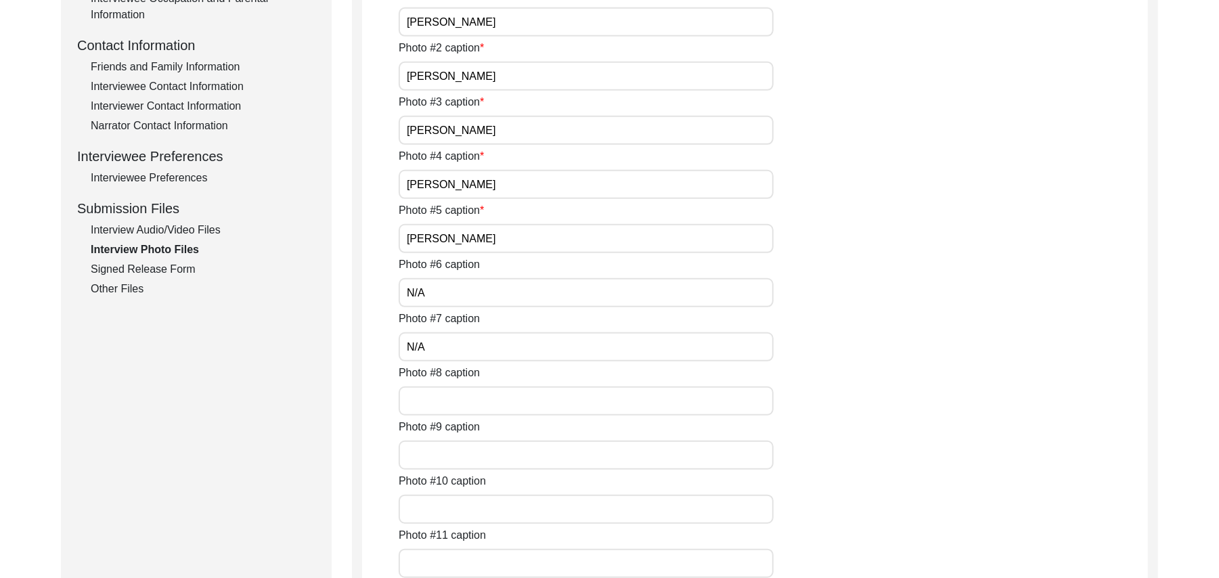
paste input "N/A"
type input "N/A"
click at [464, 449] on input "Photo #9 caption" at bounding box center [586, 455] width 375 height 29
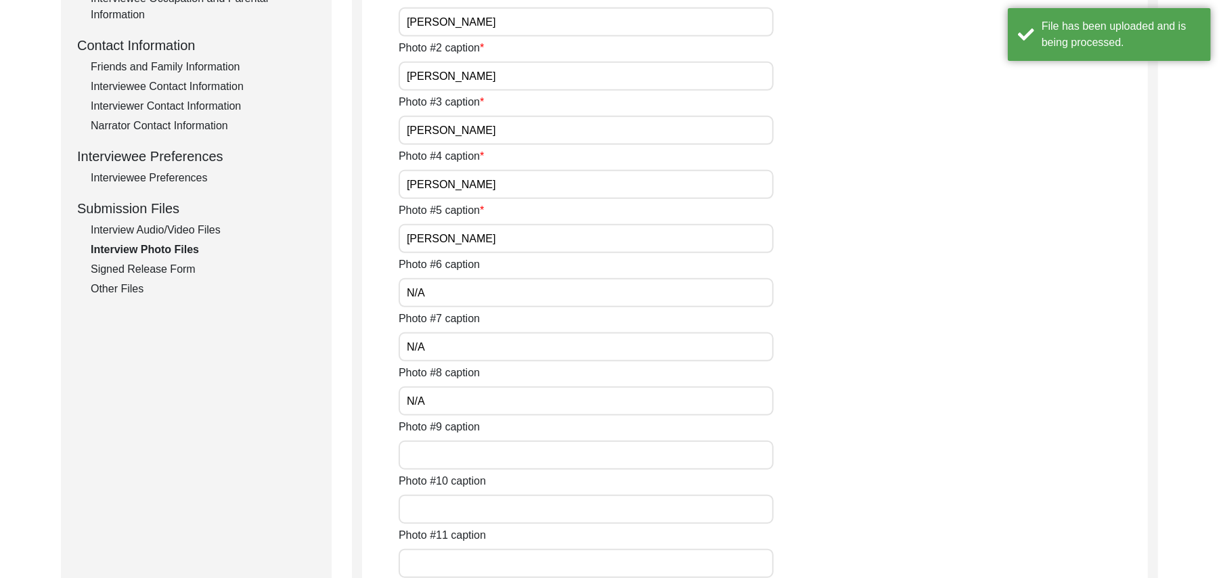
paste input "N/A"
type input "N/A"
click at [452, 514] on input "Photo #10 caption" at bounding box center [586, 509] width 375 height 29
paste input "N/A"
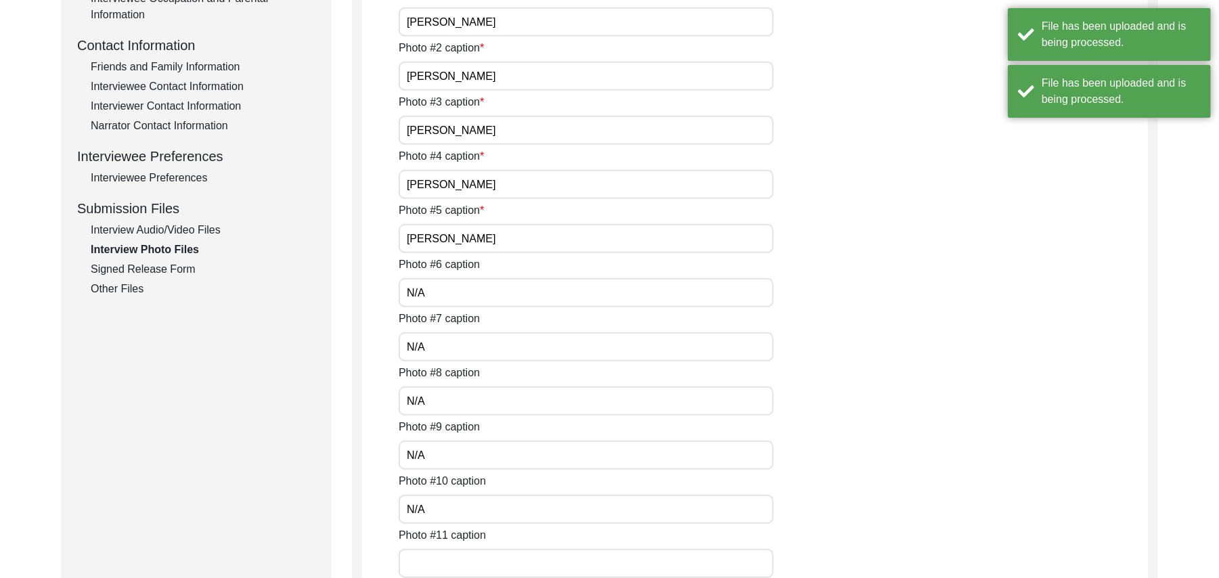
type input "N/A"
click at [455, 556] on input "Photo #11 caption" at bounding box center [586, 563] width 375 height 29
paste input "N/A"
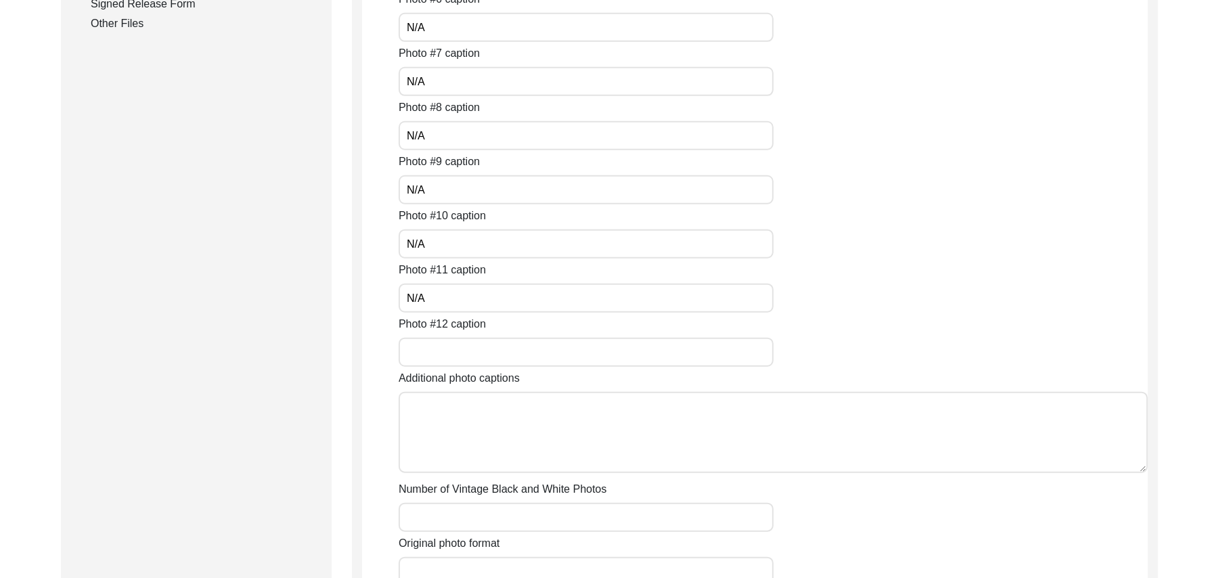
scroll to position [791, 0]
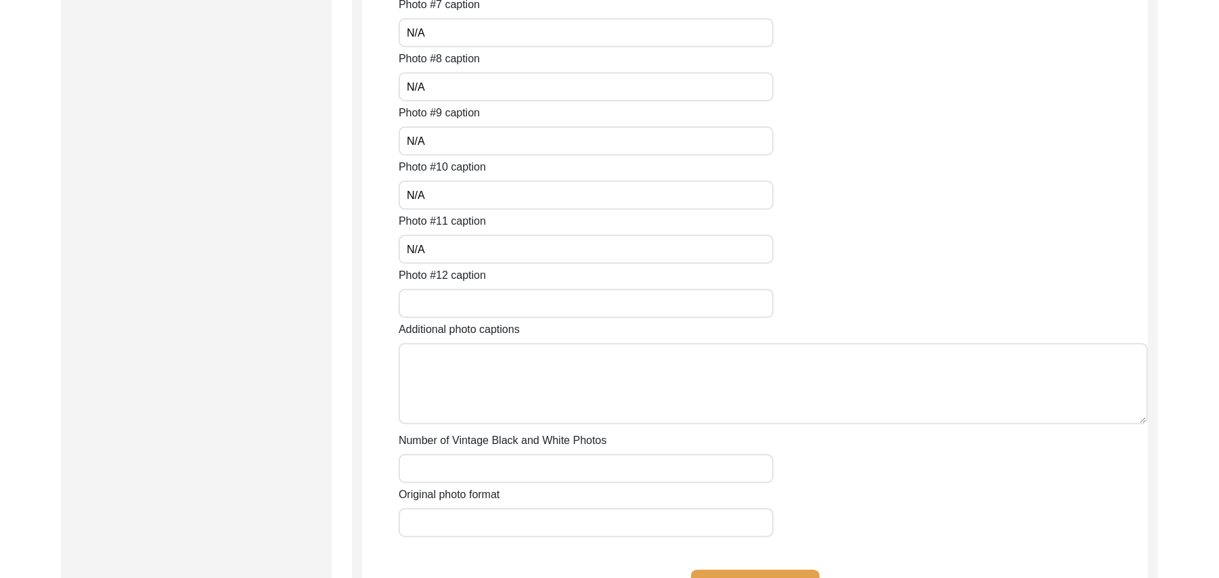
type input "N/A"
click at [425, 309] on input "Photo #12 caption" at bounding box center [586, 303] width 375 height 29
paste input "N/A"
type input "N/A"
click at [455, 388] on textarea "Additional photo captions" at bounding box center [773, 383] width 749 height 81
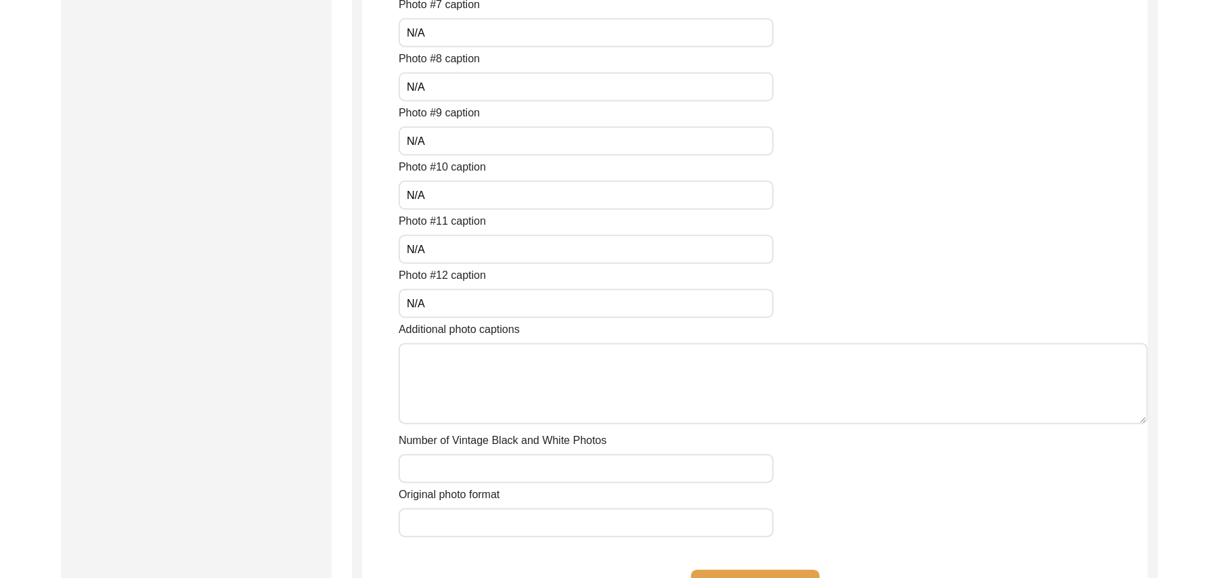
paste textarea "N/A"
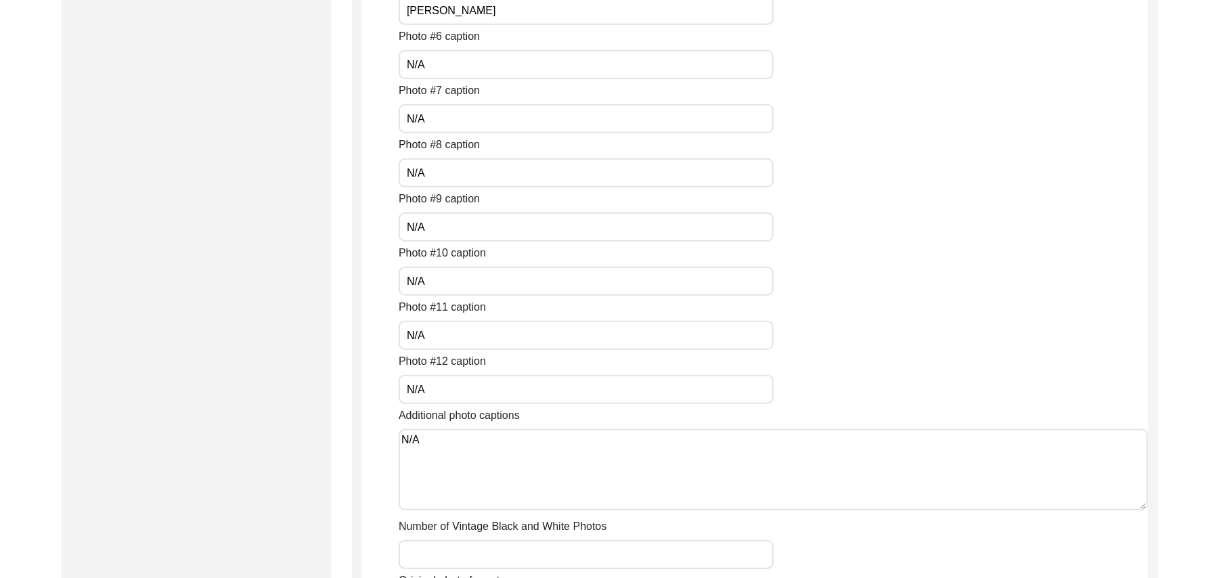
type textarea "N/A"
click at [447, 555] on input "Number of Vintage Black and White Photos" at bounding box center [586, 554] width 375 height 29
paste input "N/A"
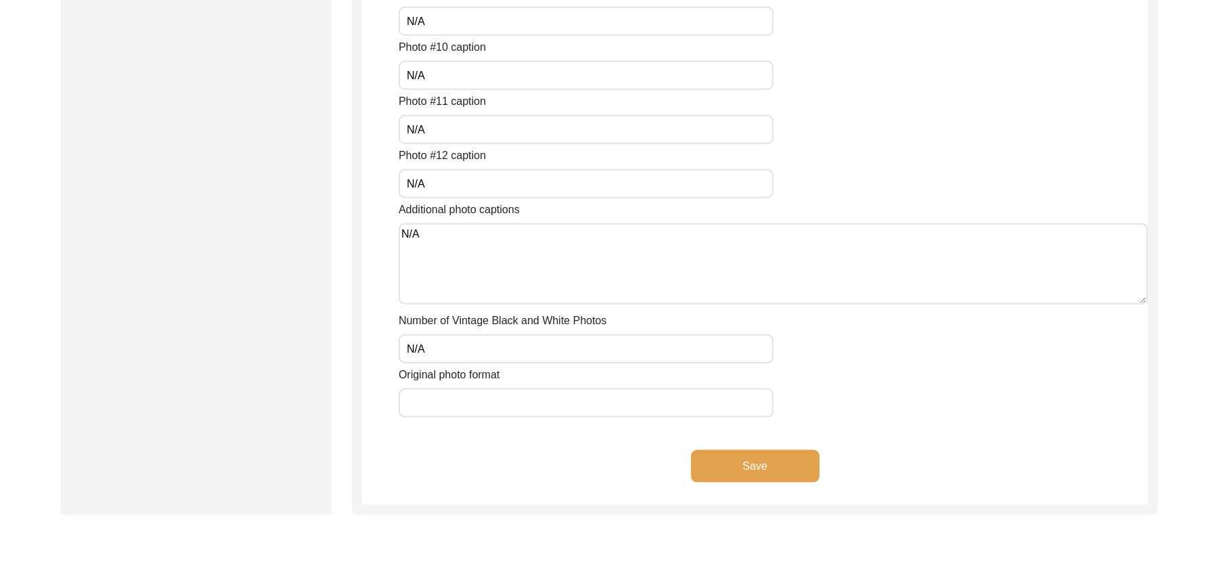
scroll to position [1081, 0]
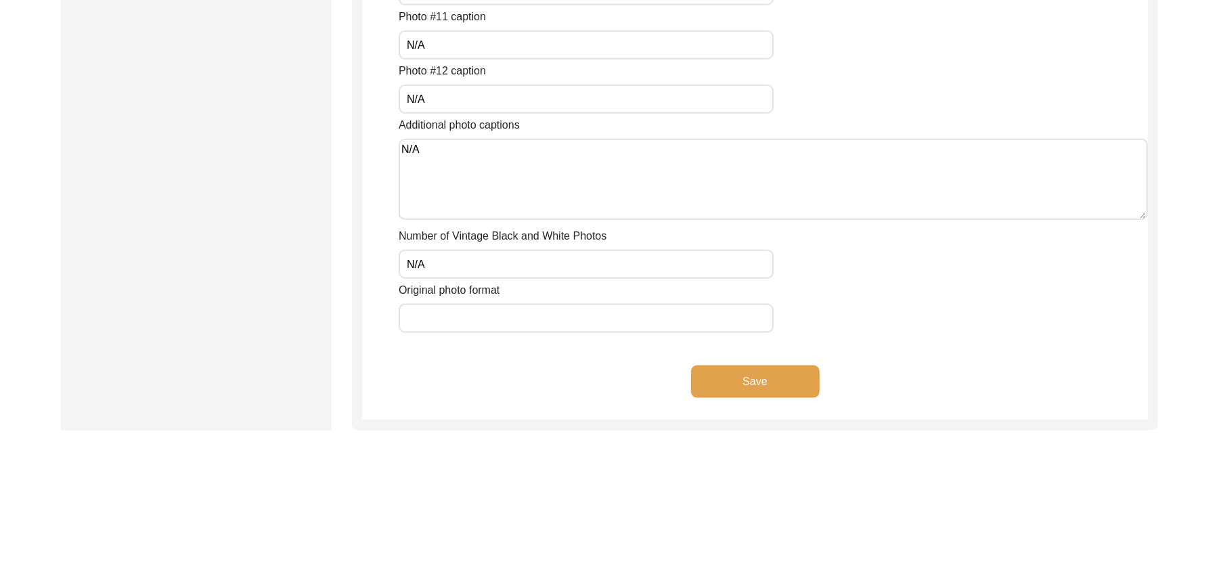
type input "N/A"
click at [461, 318] on input "Original photo format" at bounding box center [586, 318] width 375 height 29
type input "JPG"
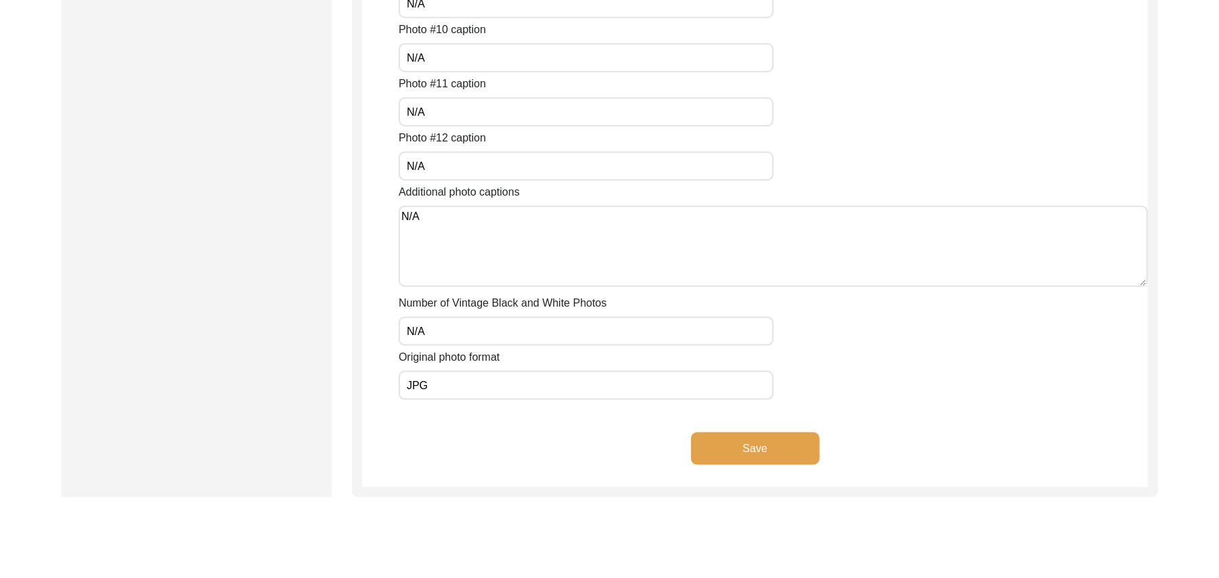
scroll to position [1053, 0]
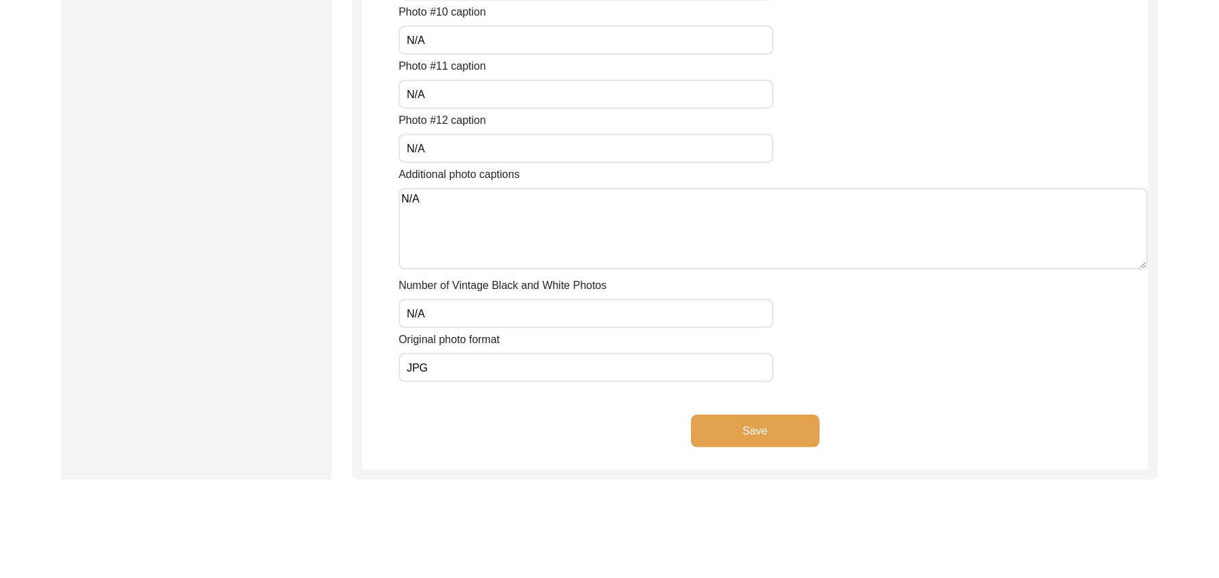
type input "JPG"
click at [791, 416] on button "Save" at bounding box center [755, 431] width 129 height 32
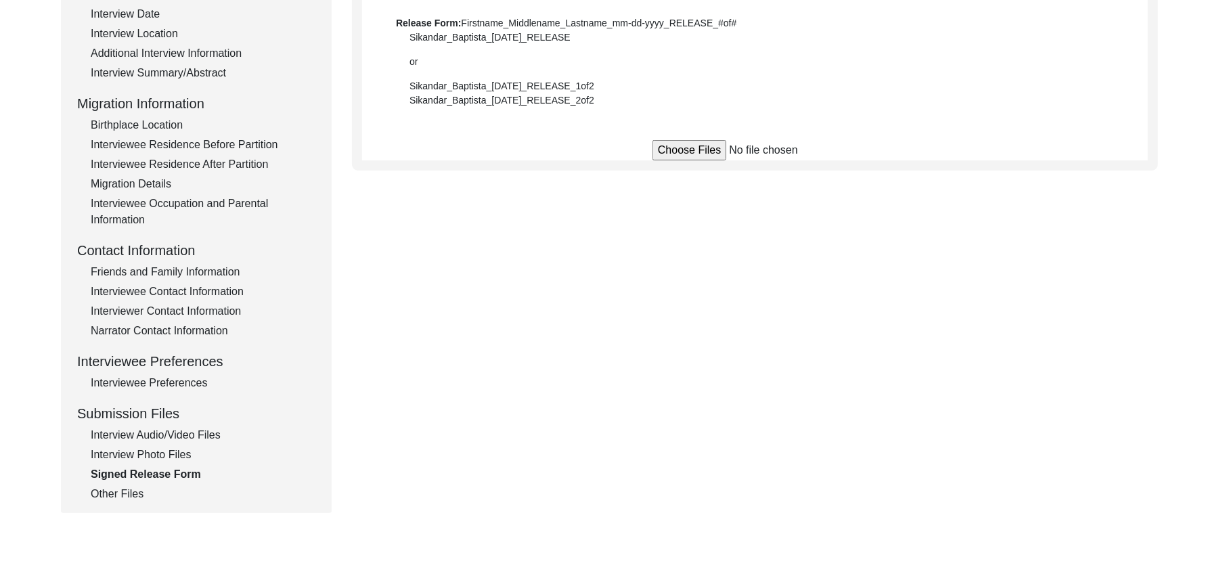
scroll to position [255, 0]
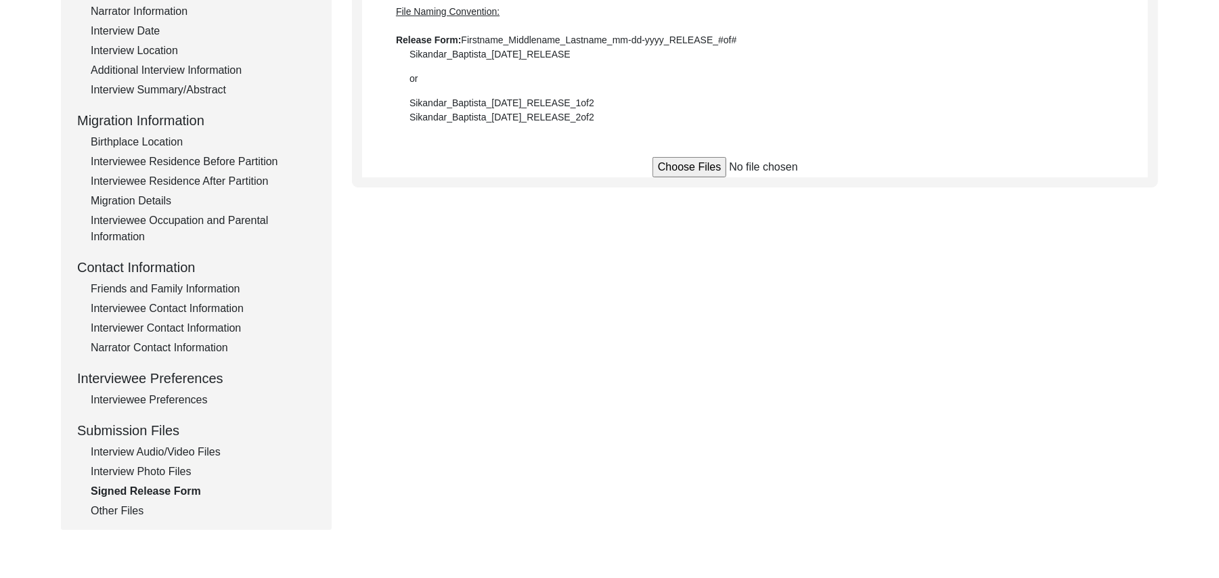
click at [681, 169] on input "file" at bounding box center [754, 167] width 205 height 20
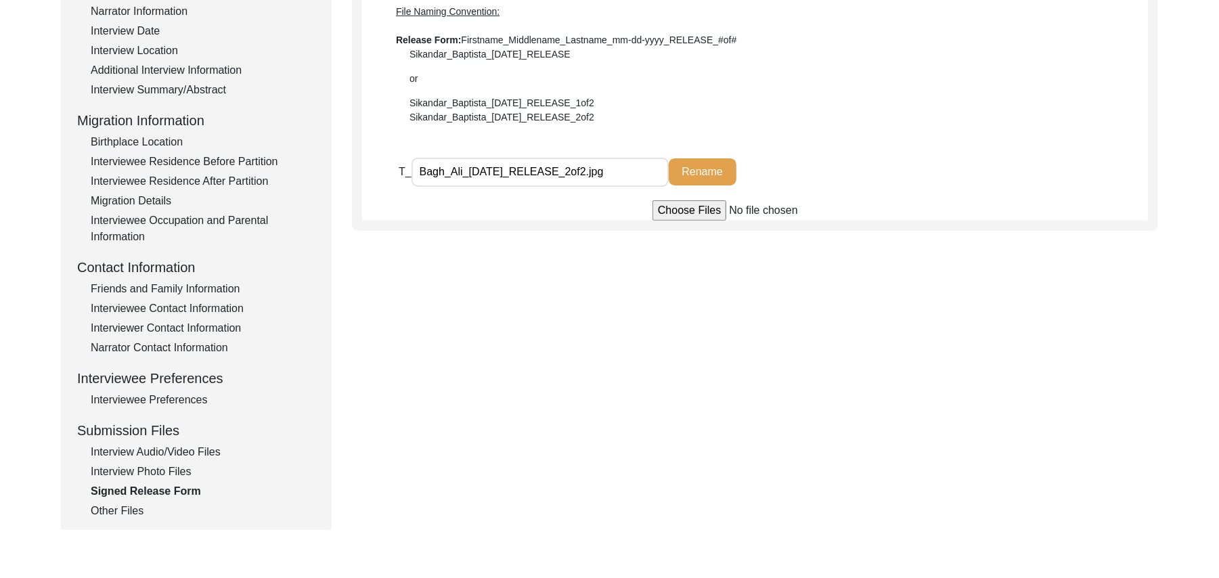
type input "C:\fakepath\Bagh_Ali_08-19-2025_RELEASE_1of2.jpg"
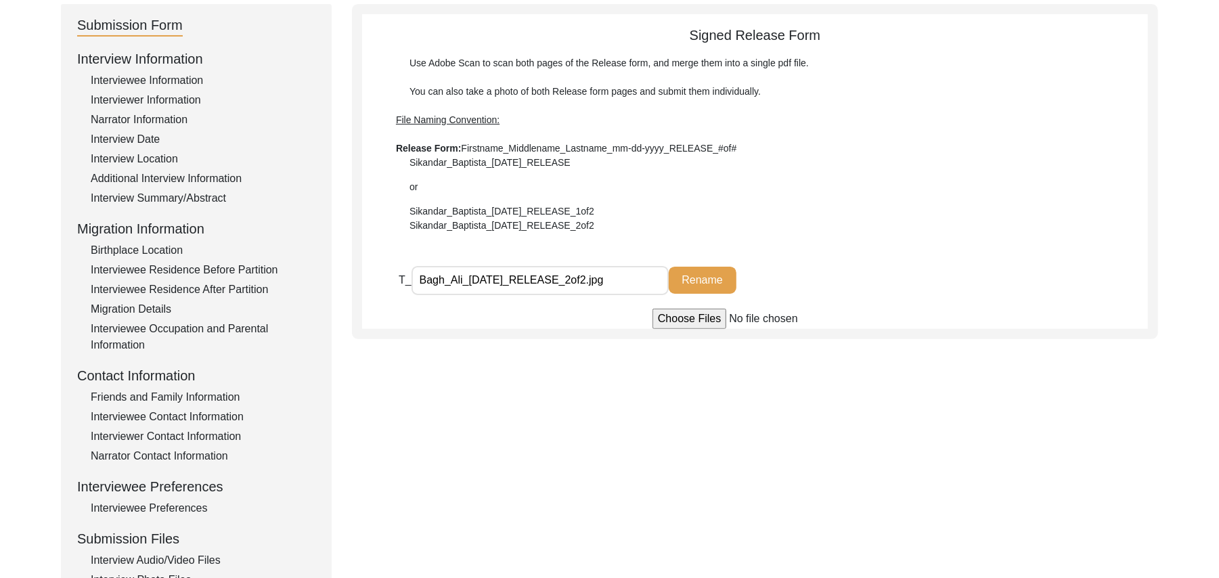
scroll to position [0, 0]
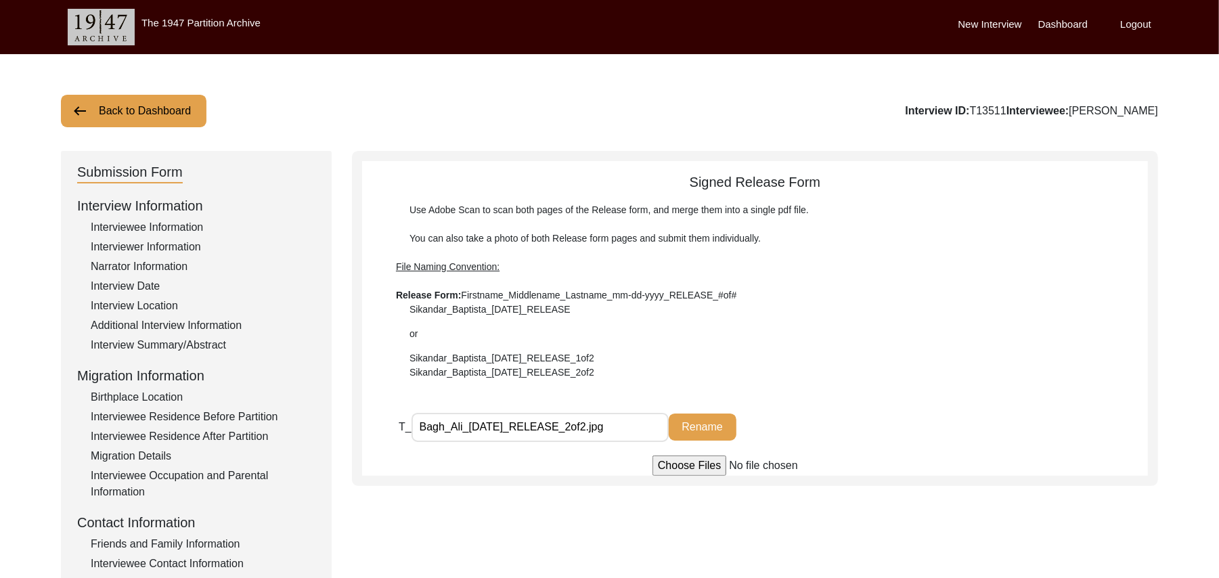
click at [177, 104] on button "Back to Dashboard" at bounding box center [134, 111] width 146 height 32
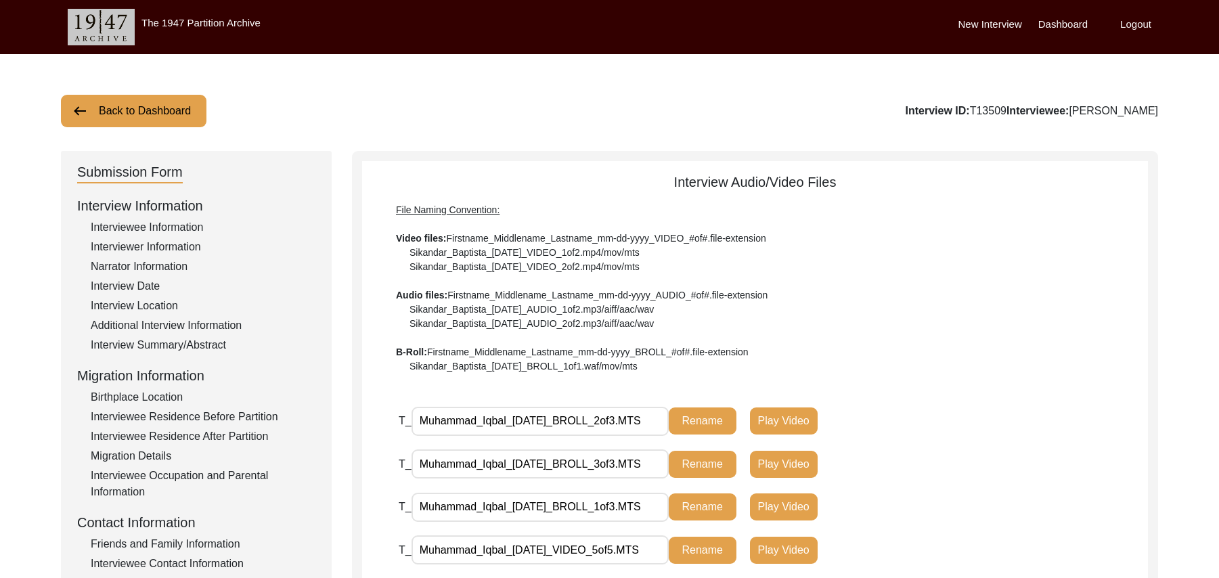
scroll to position [312, 0]
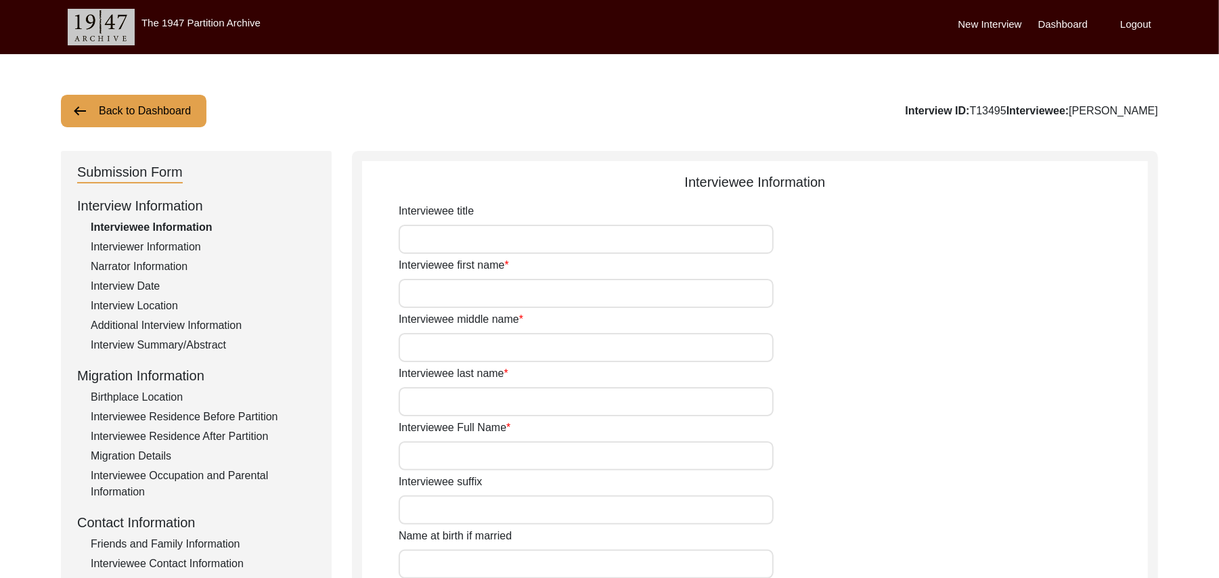
type input "Mr"
type input "Rehmat"
type input "Ali"
type input "Mehr"
type input "Rehmat Ali"
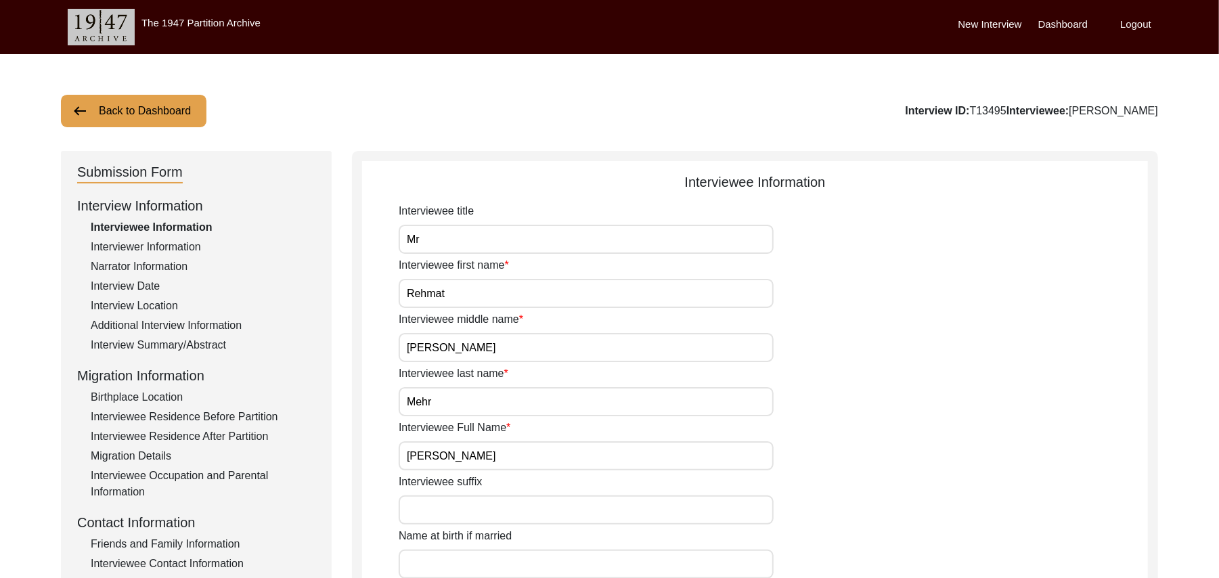
type input "N/A"
type input "Rehmat Ali"
type input "1923"
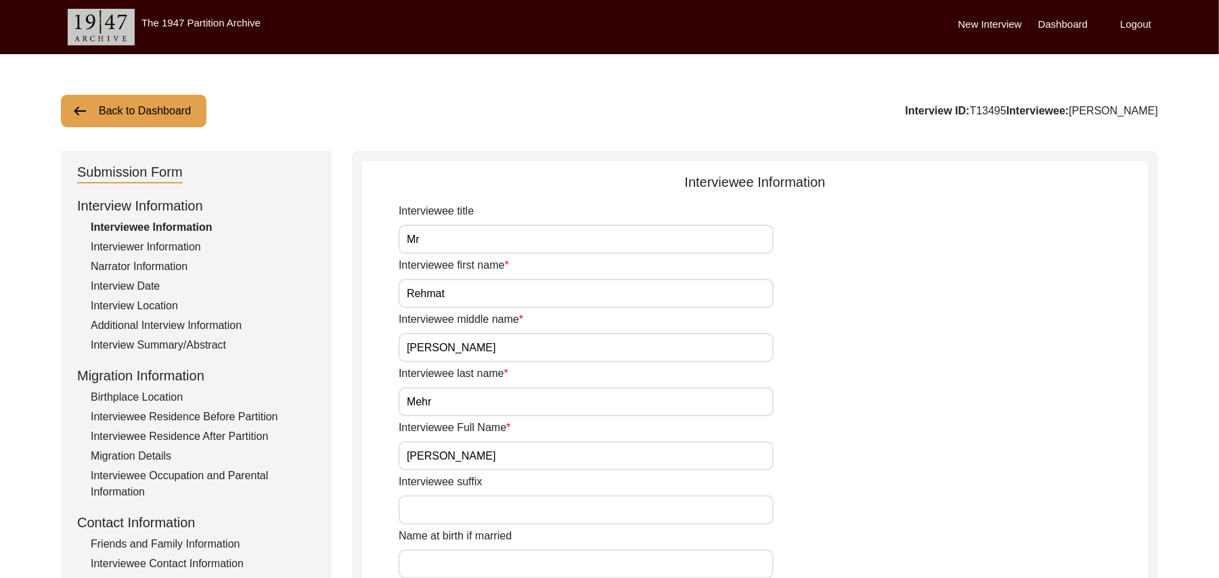
type input "102 Years"
type input "Islam"
type input "N/A"
type textarea "N/A"
type input "Punjabi"
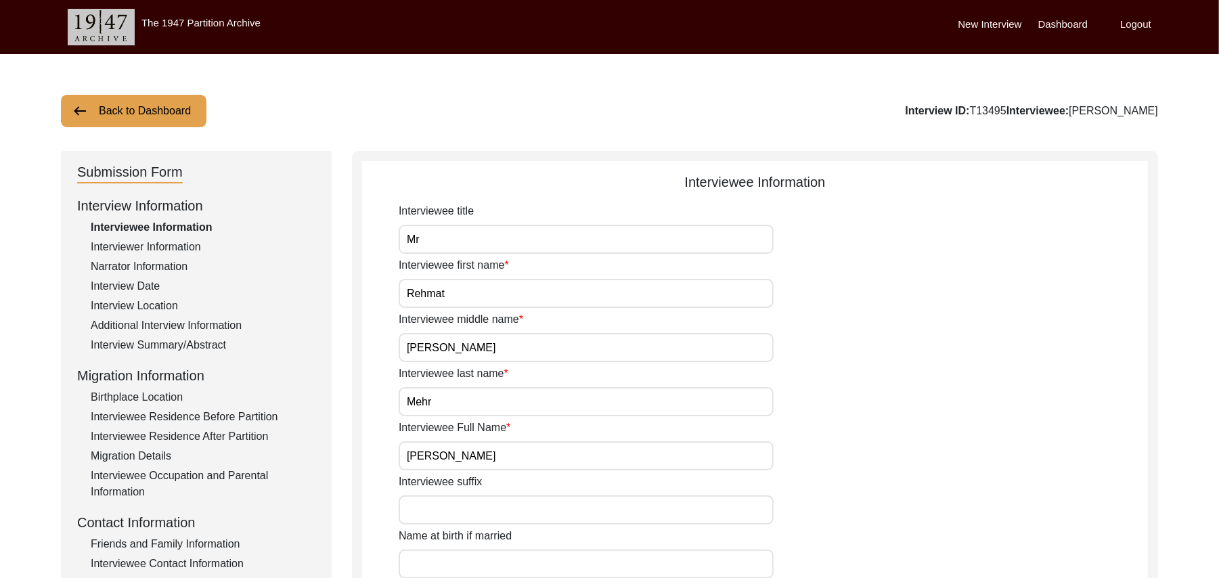
type input "Malwai"
type input "Male"
type input "Araein"
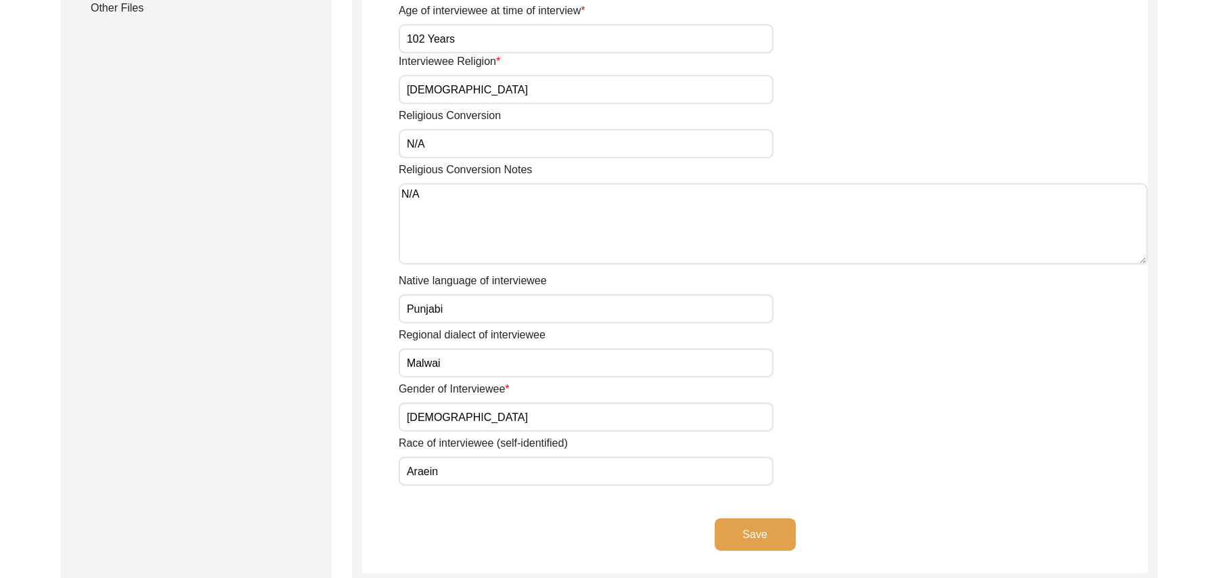
scroll to position [794, 0]
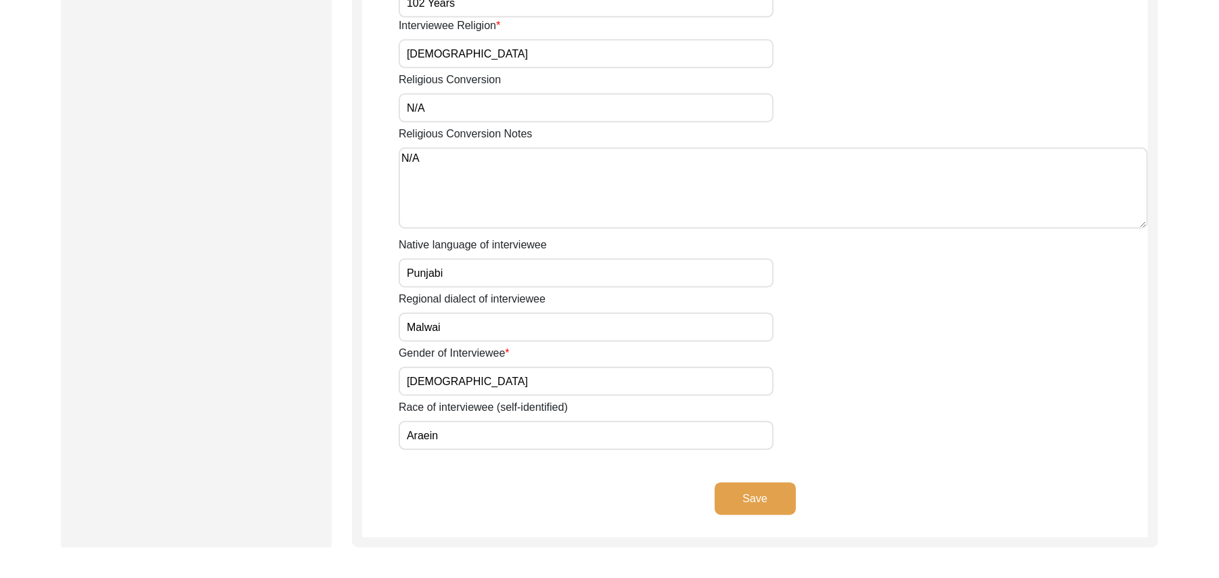
click at [745, 483] on button "Save" at bounding box center [755, 499] width 81 height 32
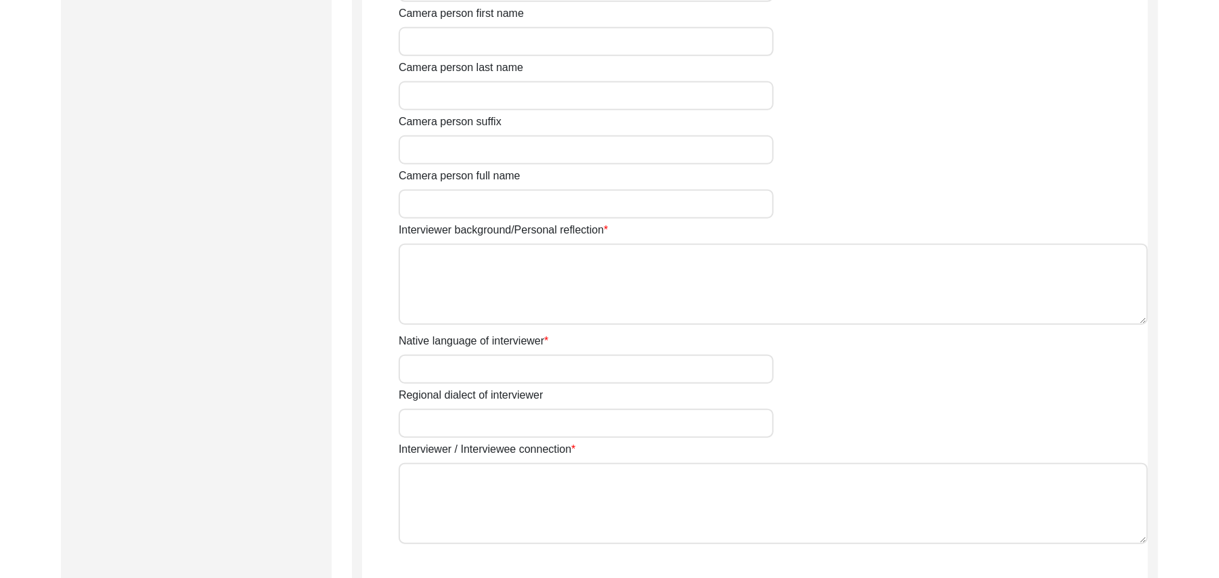
type input "Mr"
type input "Muhammad"
type input "Sarfraz"
type input "N/A"
type input "Muhammad Sarrfraz"
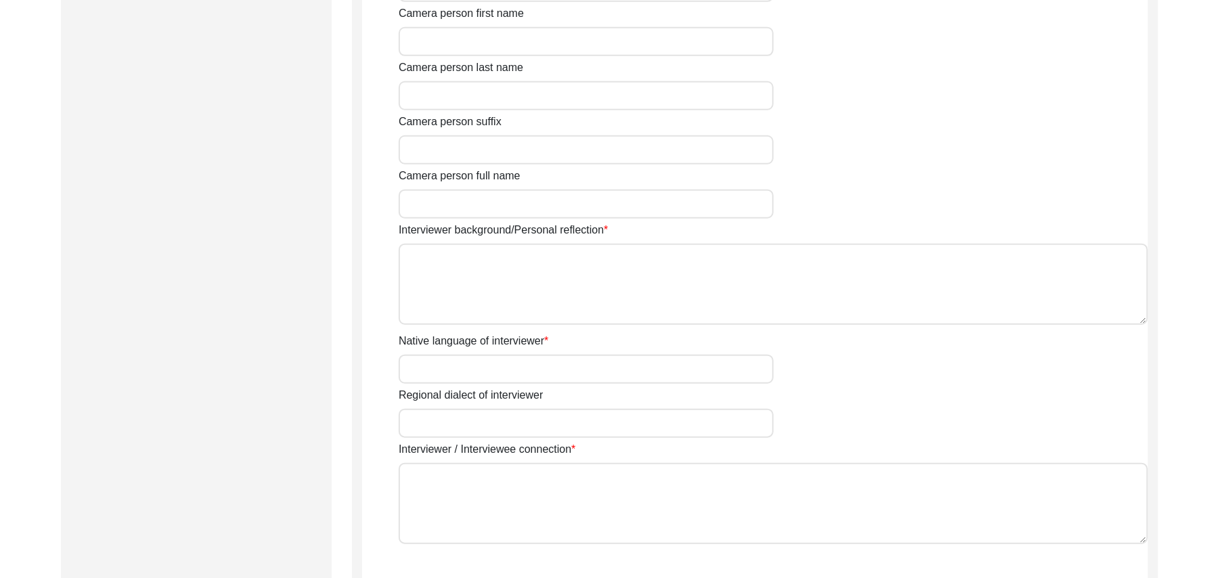
type input "Islam"
type input "10/01/1961"
type input "Shorkot city, Punjab, Pakistan"
type input "Retired Govt Servant"
type input "Mr"
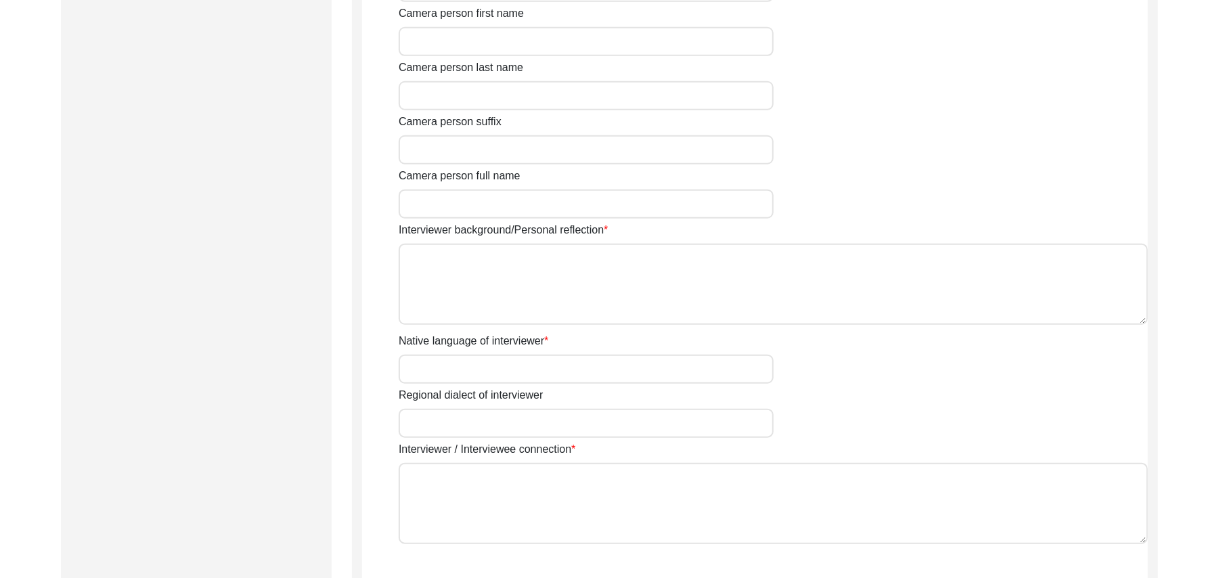
type input "Muhammad"
type input "Sarfraz"
type input "N/A"
type input "Muhammad Sarfraz"
type textarea "A graduate in the subjects of education and Islamic history."
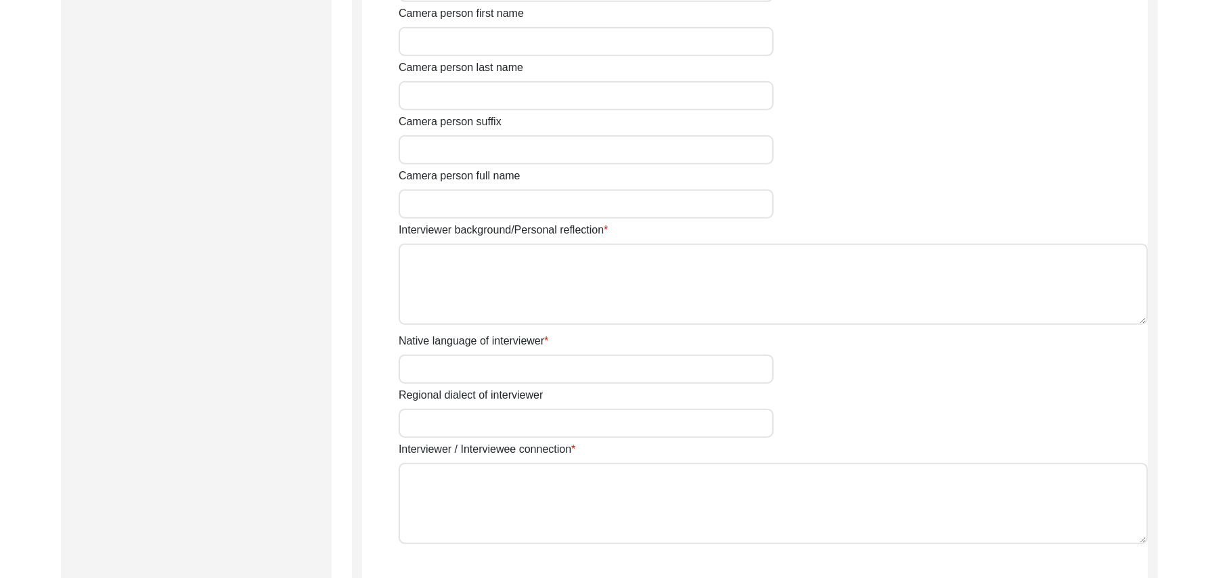
type input "Pujabi"
type input "Malwai"
type textarea "N/A"
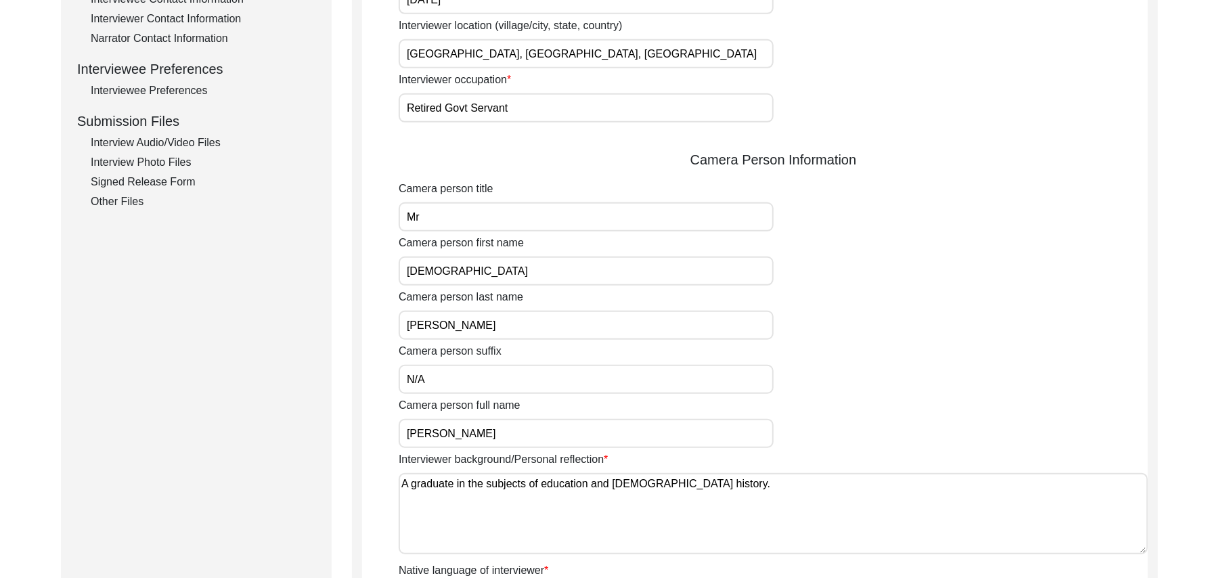
scroll to position [432, 0]
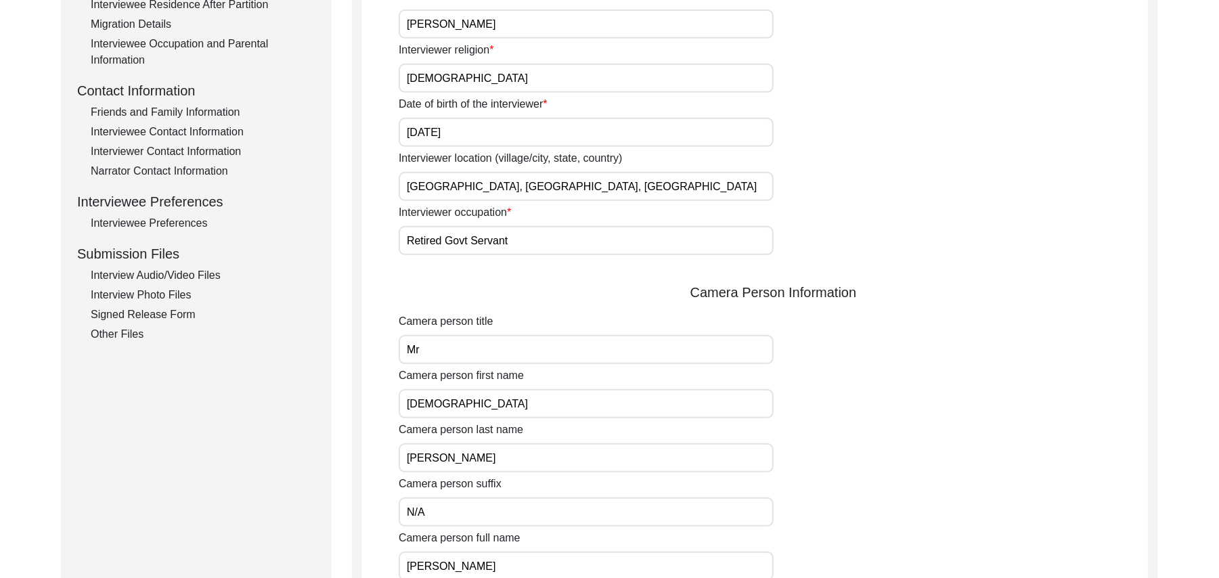
click at [212, 271] on div "Interview Audio/Video Files" at bounding box center [203, 275] width 225 height 16
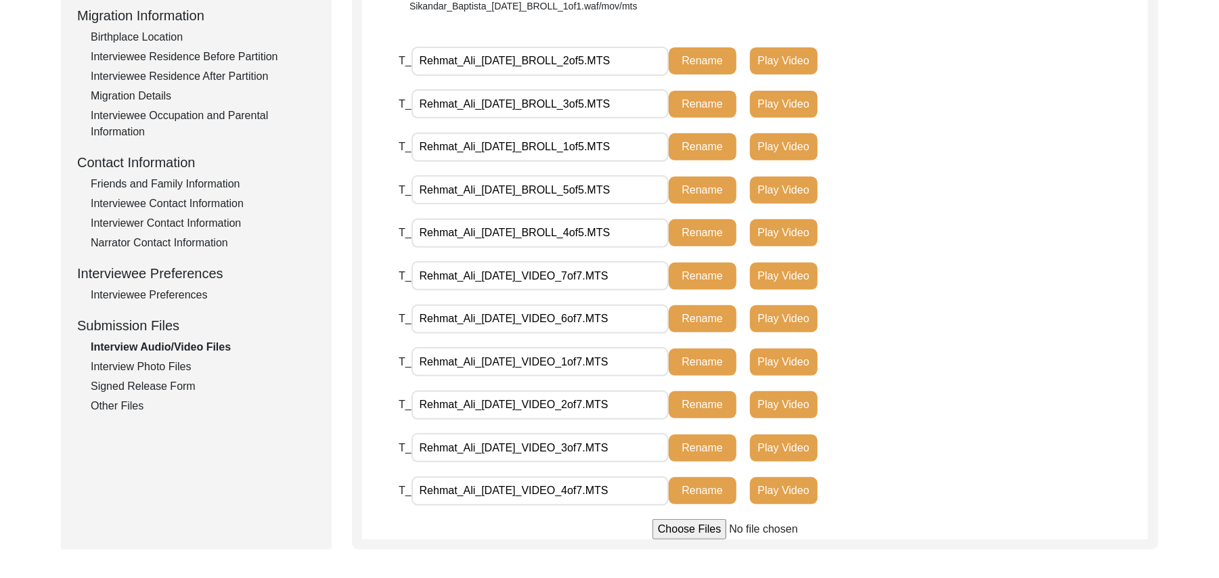
scroll to position [324, 0]
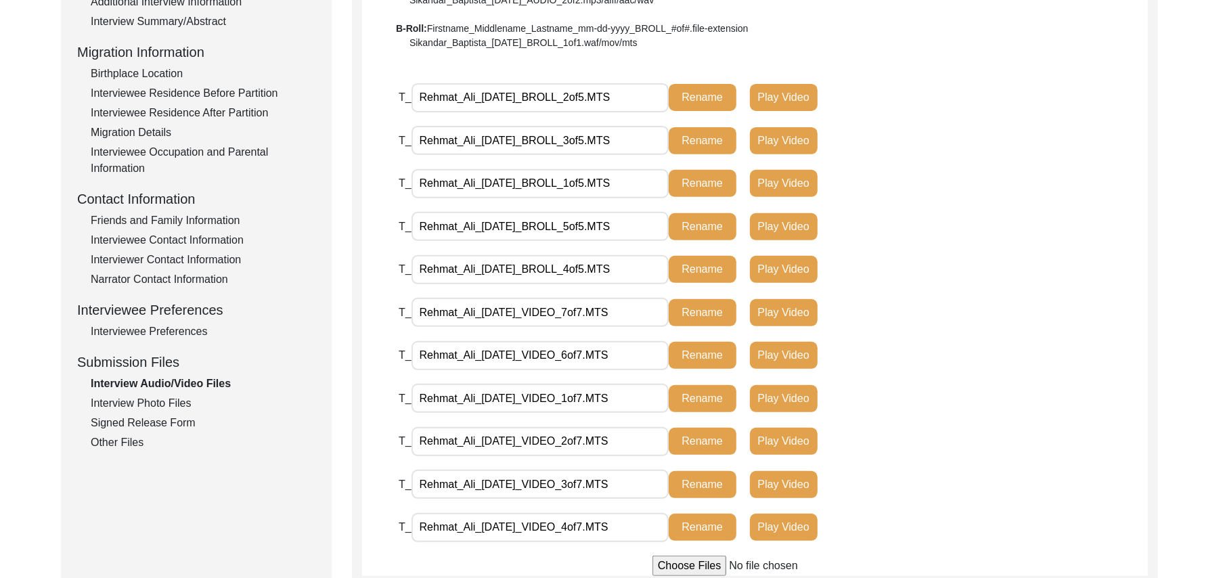
click at [688, 564] on input "file" at bounding box center [754, 566] width 205 height 20
type input "C:\fakepath\Rehmat_Ali_08-15-2025_VIDEO_5of7.MTS"
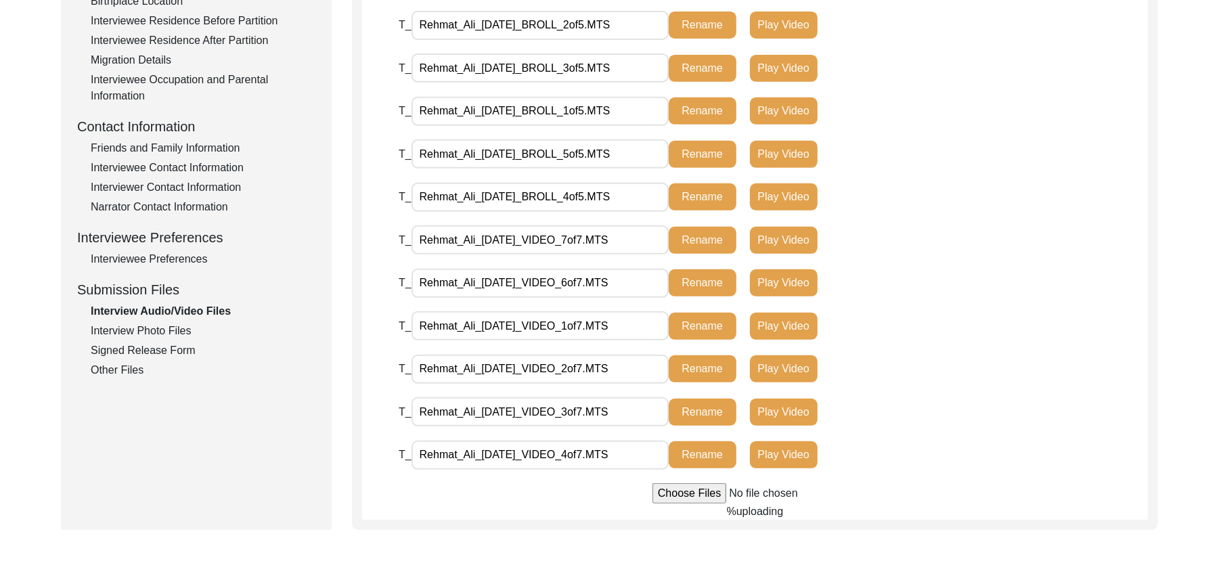
scroll to position [432, 0]
